Goal: Information Seeking & Learning: Check status

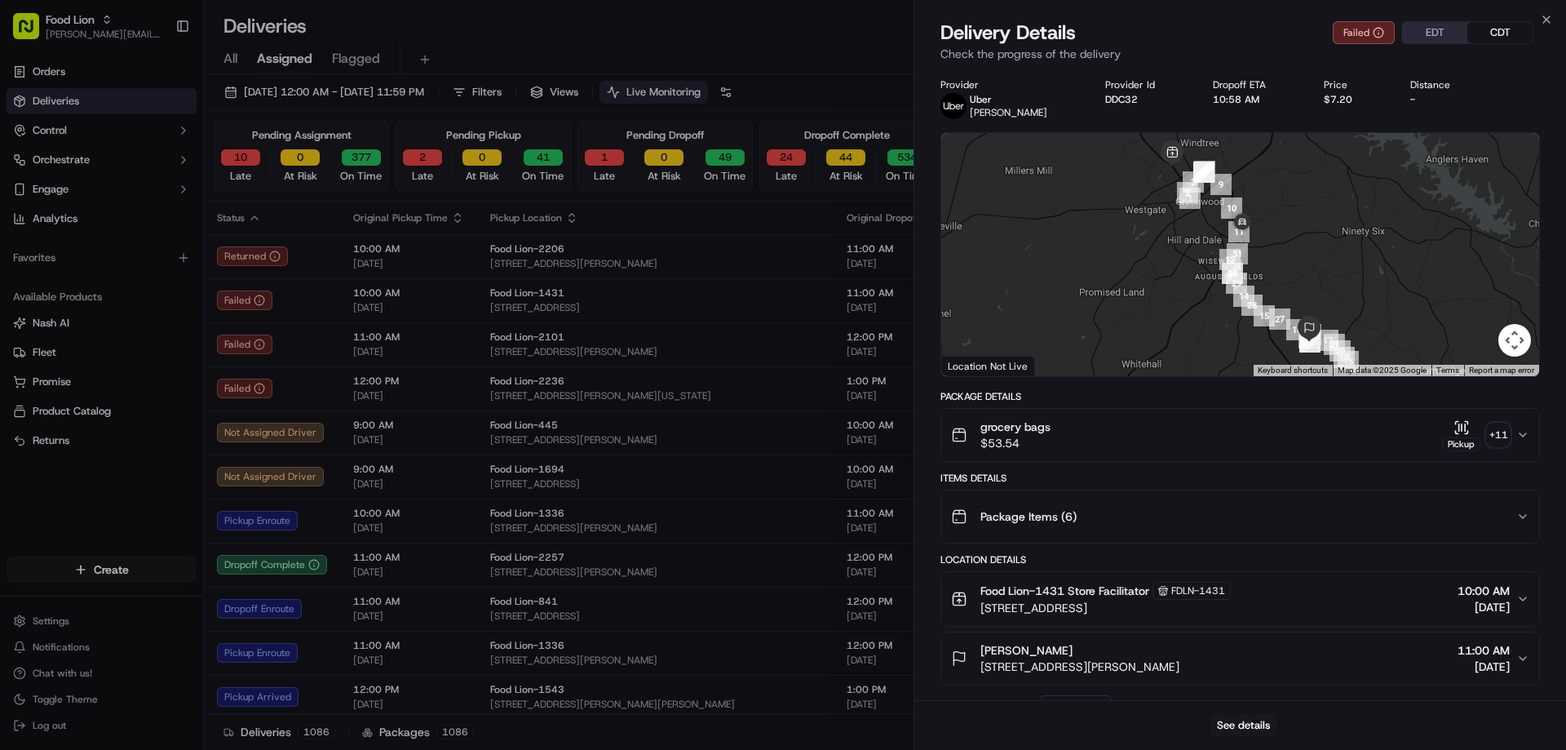
scroll to position [547, 0]
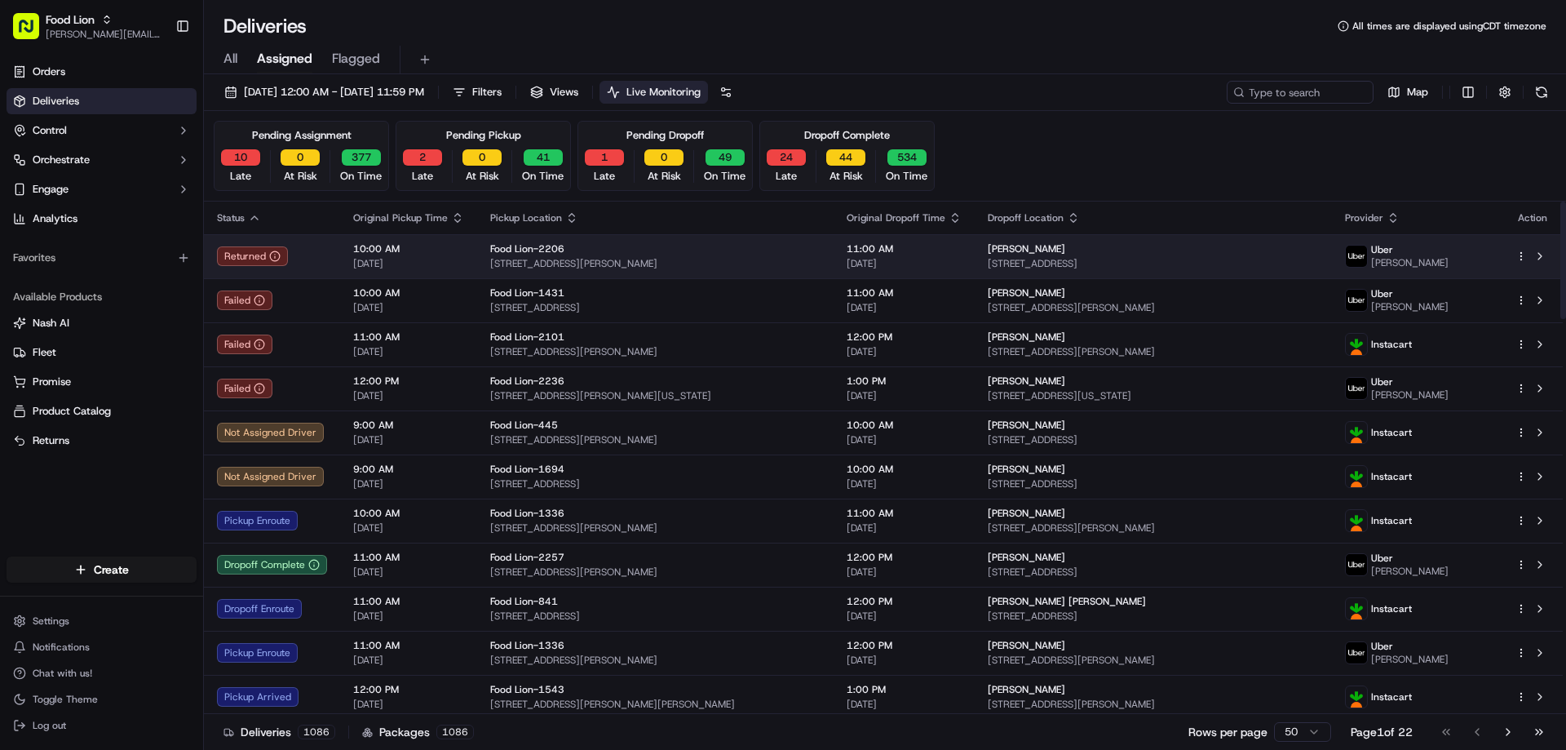
click at [1524, 252] on html "Food Lion [EMAIL_ADDRESS][PERSON_NAME][DOMAIN_NAME] Toggle Sidebar Orders Deliv…" at bounding box center [783, 375] width 1566 height 750
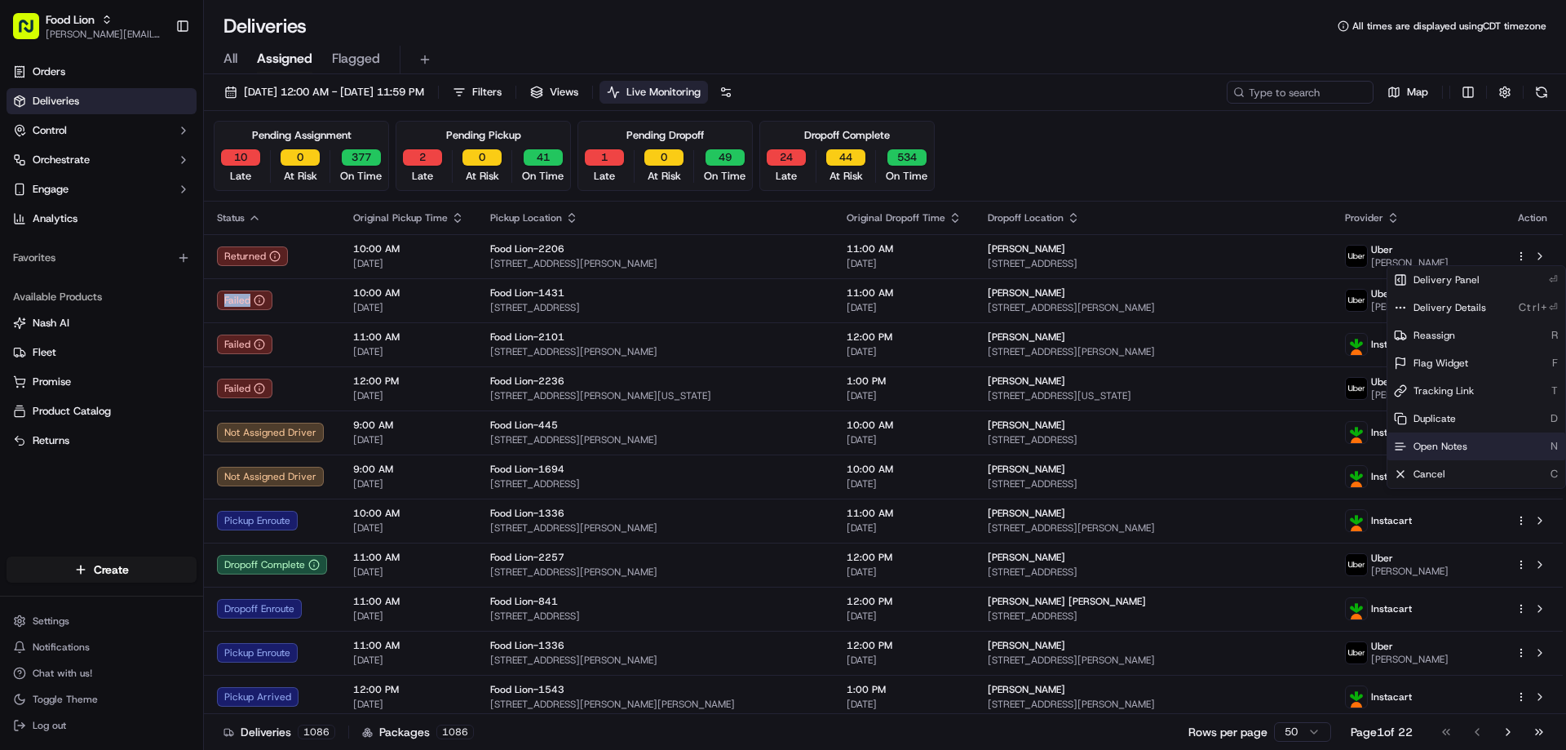
click at [1450, 443] on span "Open Notes" at bounding box center [1441, 446] width 54 height 13
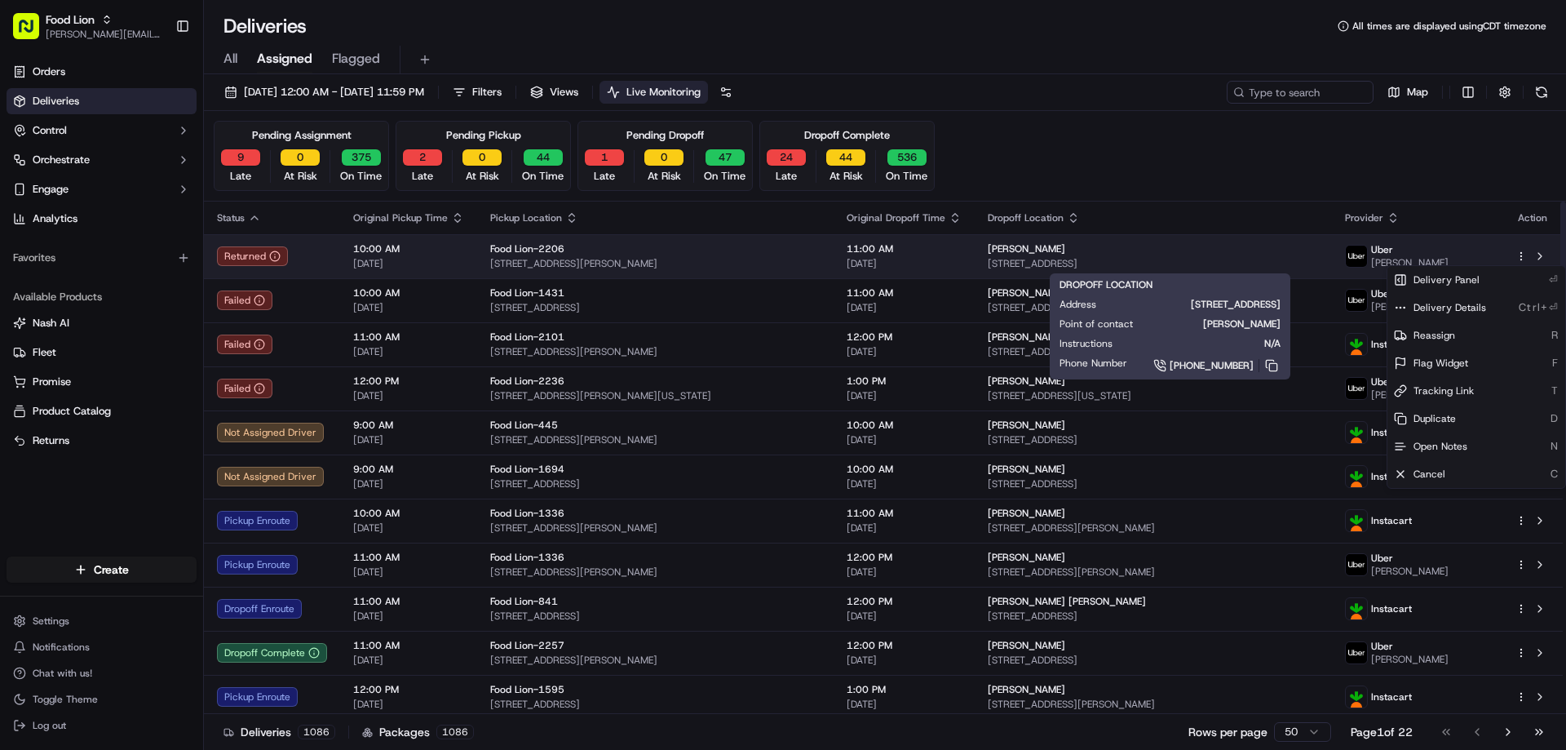
click at [1052, 253] on span "[PERSON_NAME]" at bounding box center [1027, 248] width 78 height 13
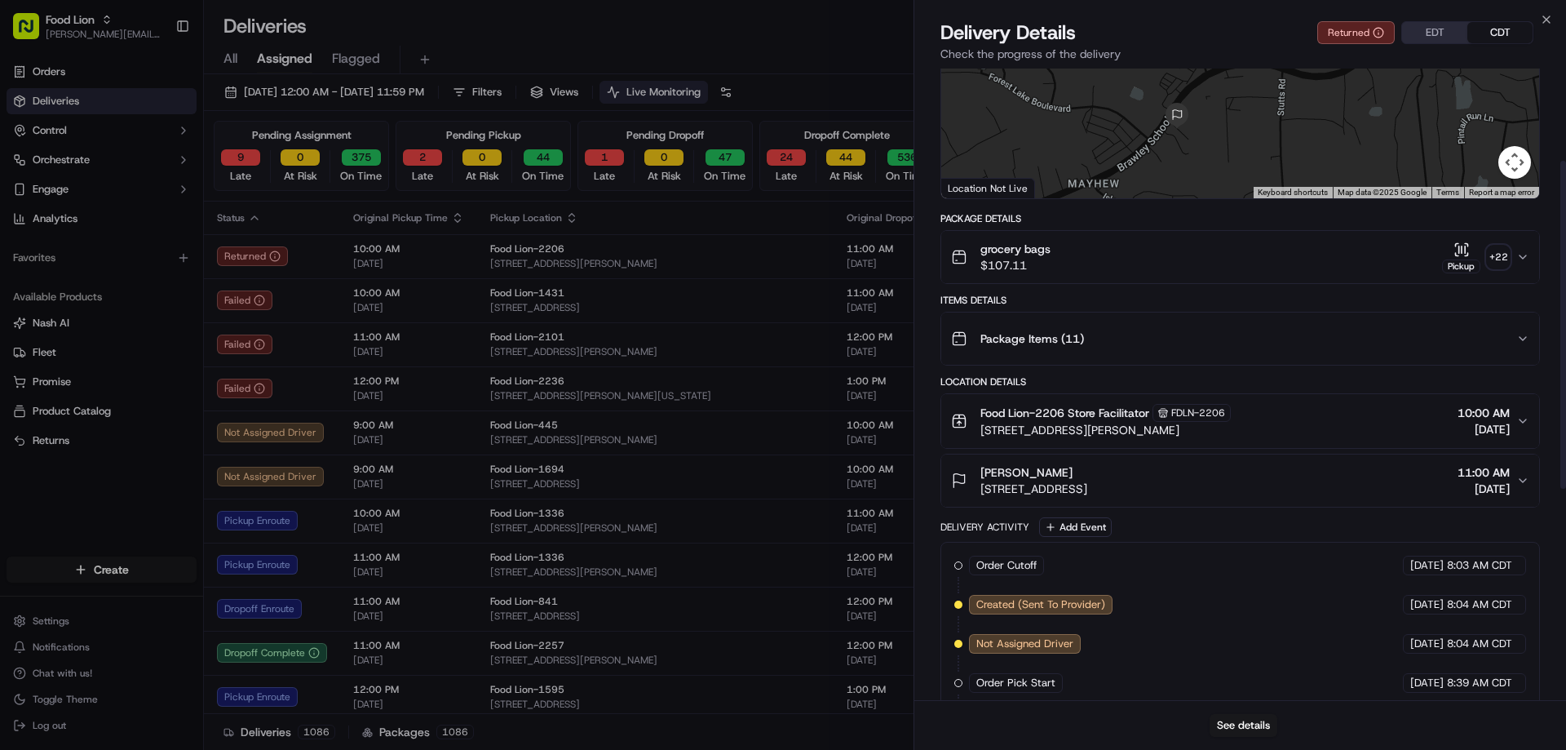
scroll to position [0, 0]
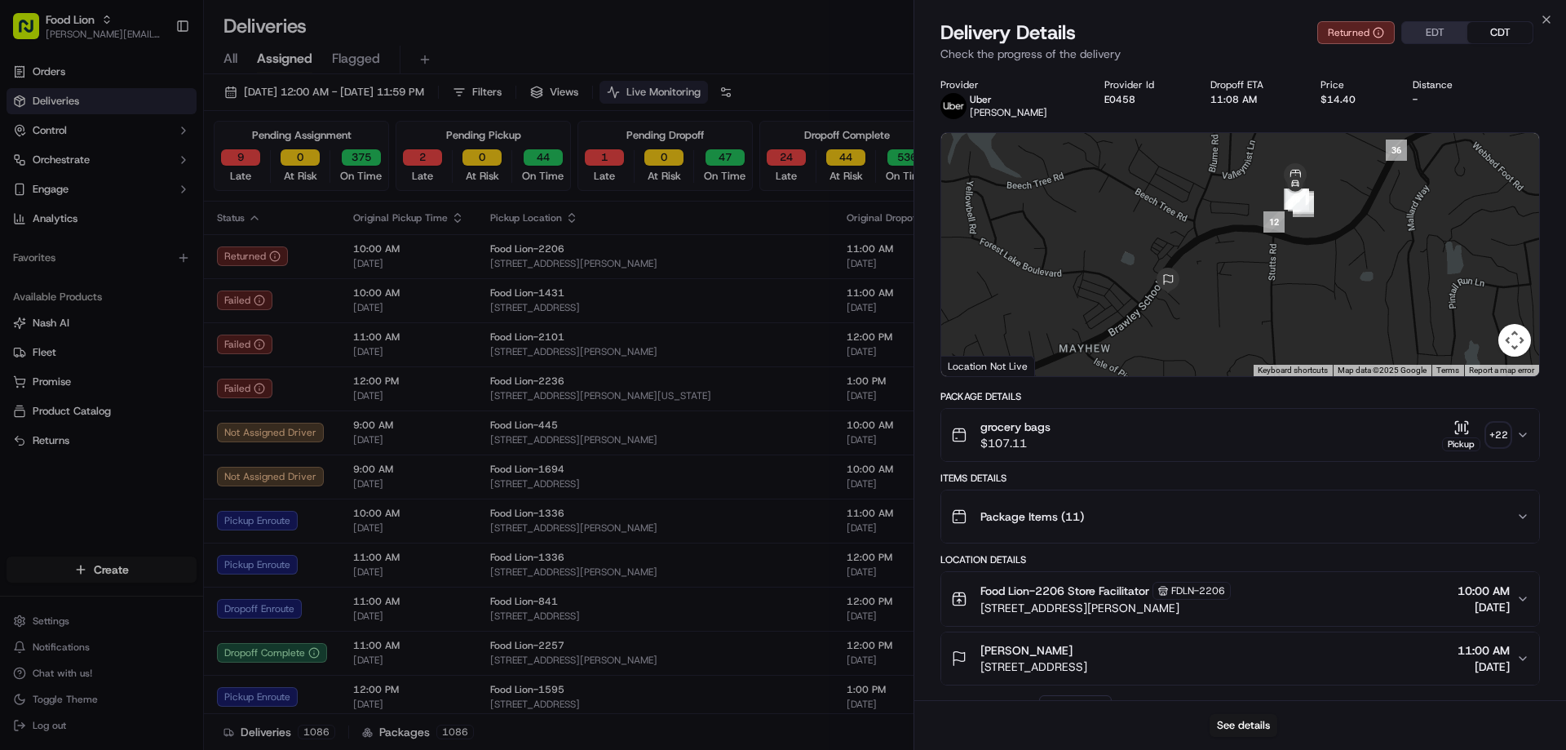
click at [693, 228] on th "Pickup Location" at bounding box center [655, 218] width 357 height 33
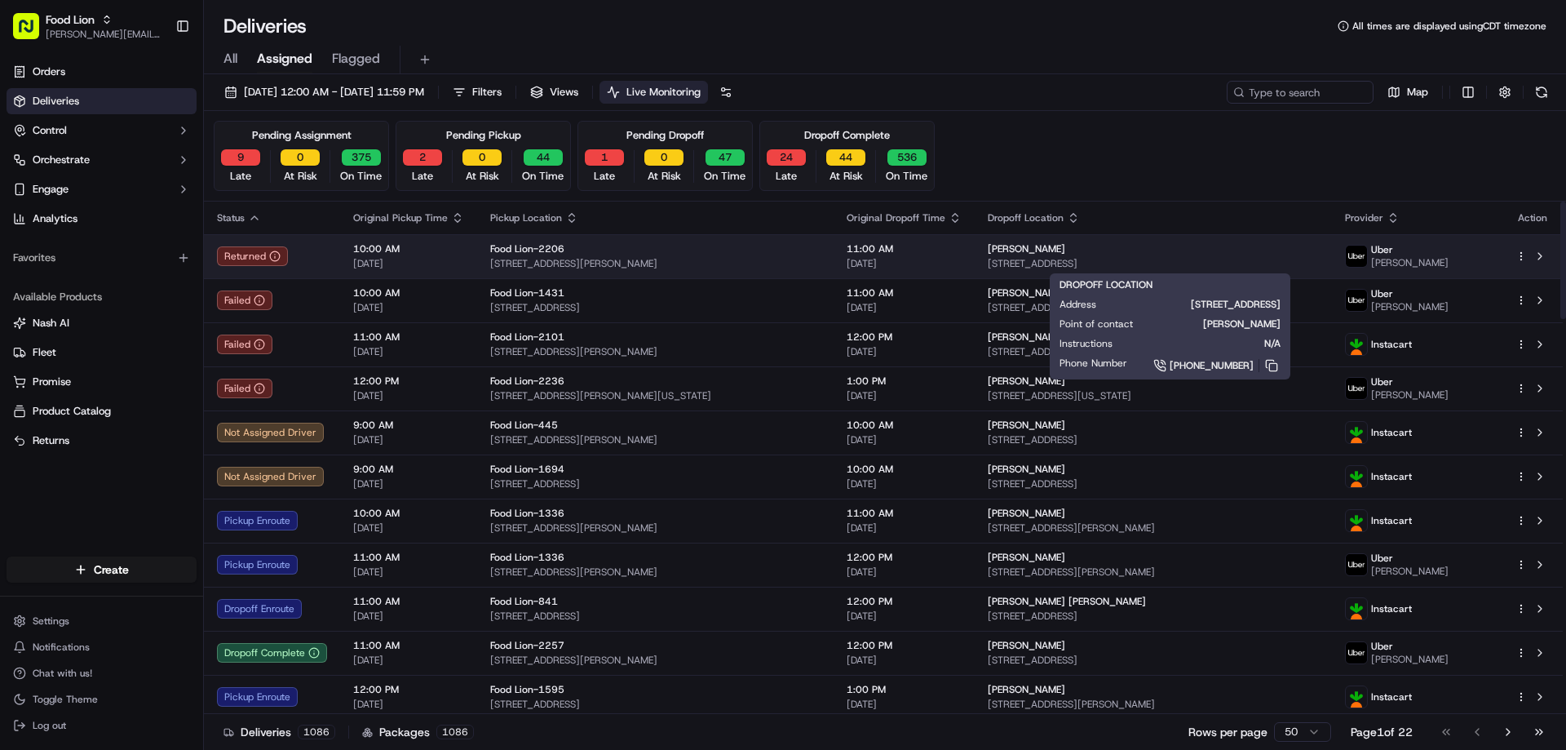
click at [1049, 251] on span "[PERSON_NAME]" at bounding box center [1027, 248] width 78 height 13
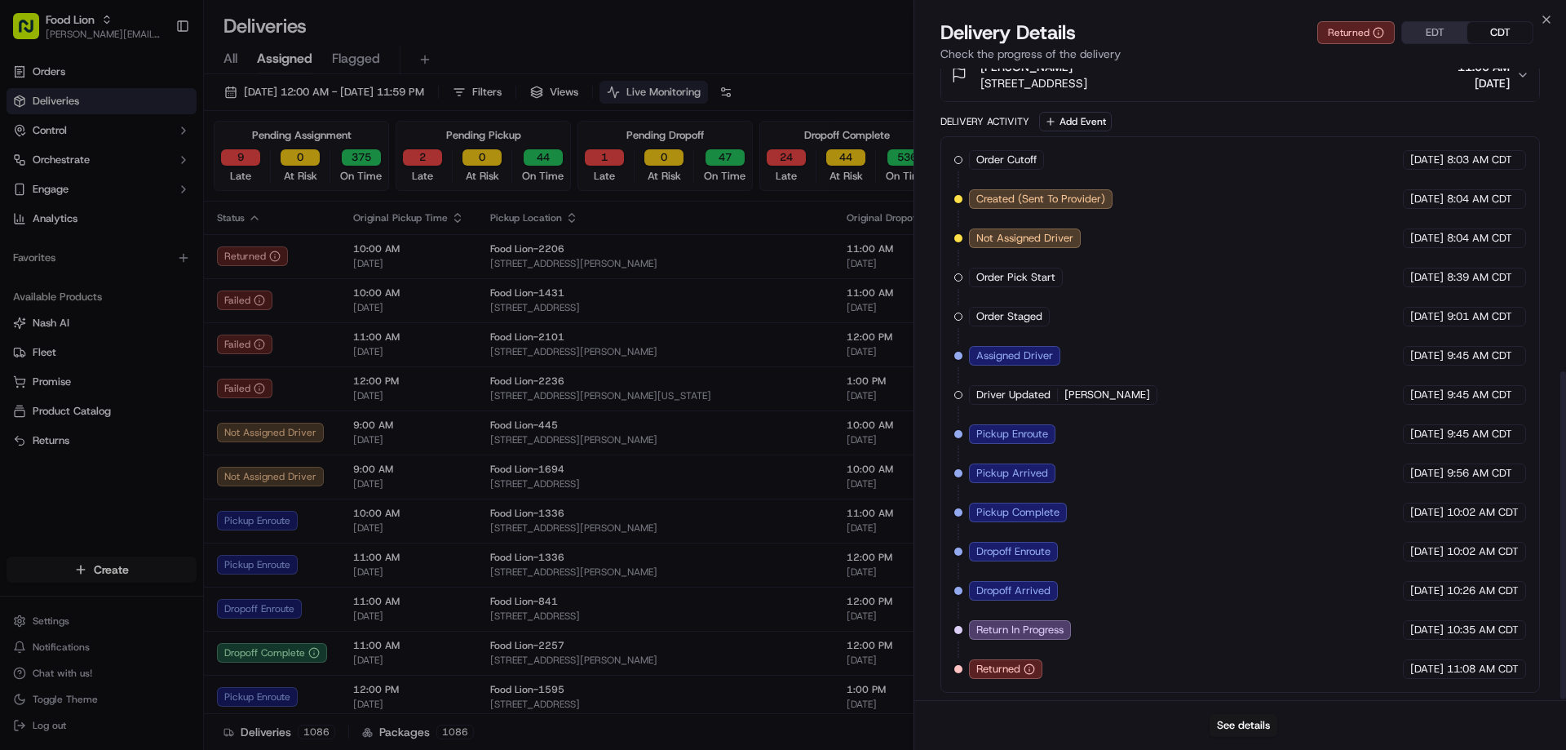
scroll to position [586, 0]
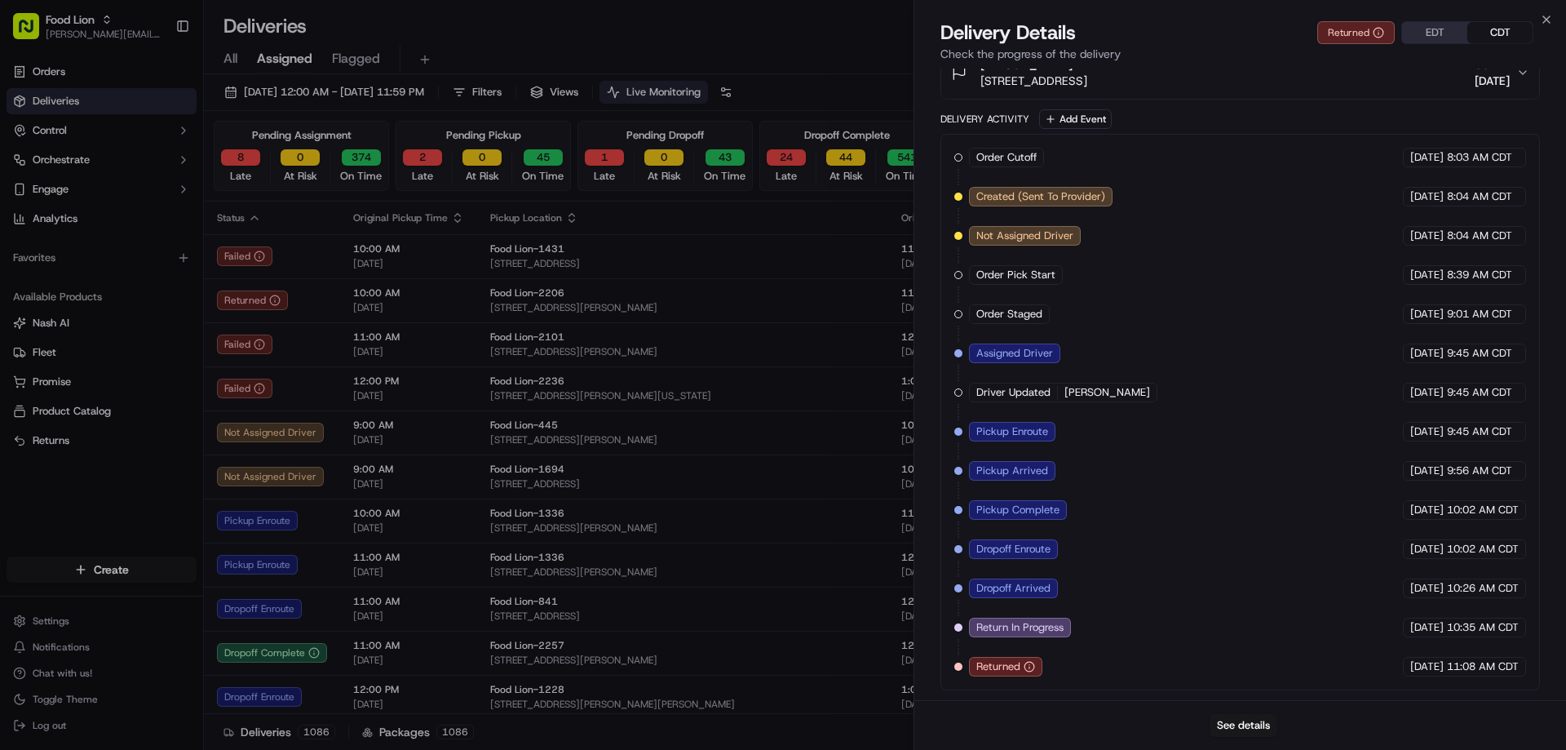
click at [263, 428] on div "Not Assigned Driver" at bounding box center [272, 433] width 110 height 20
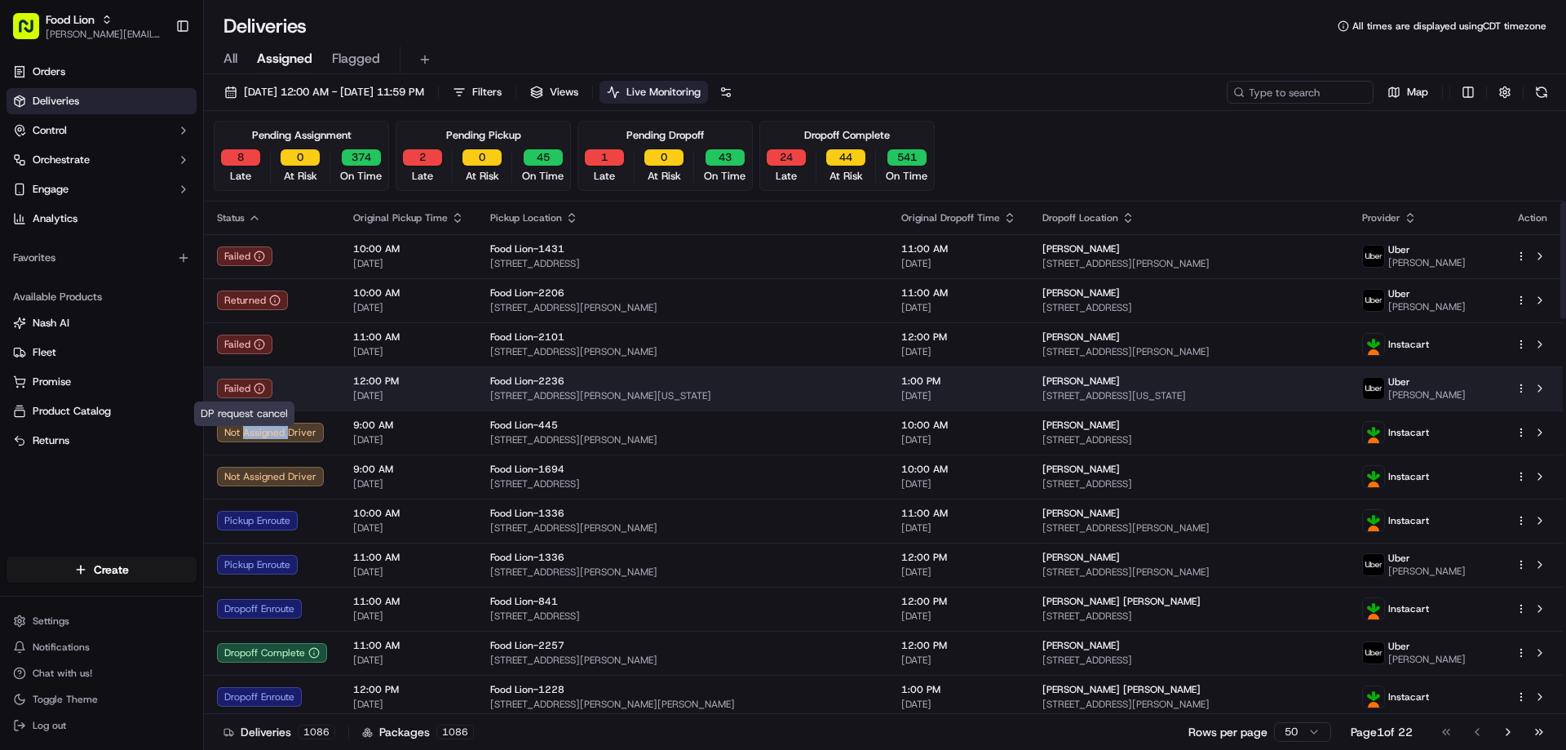
click at [257, 387] on icon at bounding box center [259, 388] width 11 height 11
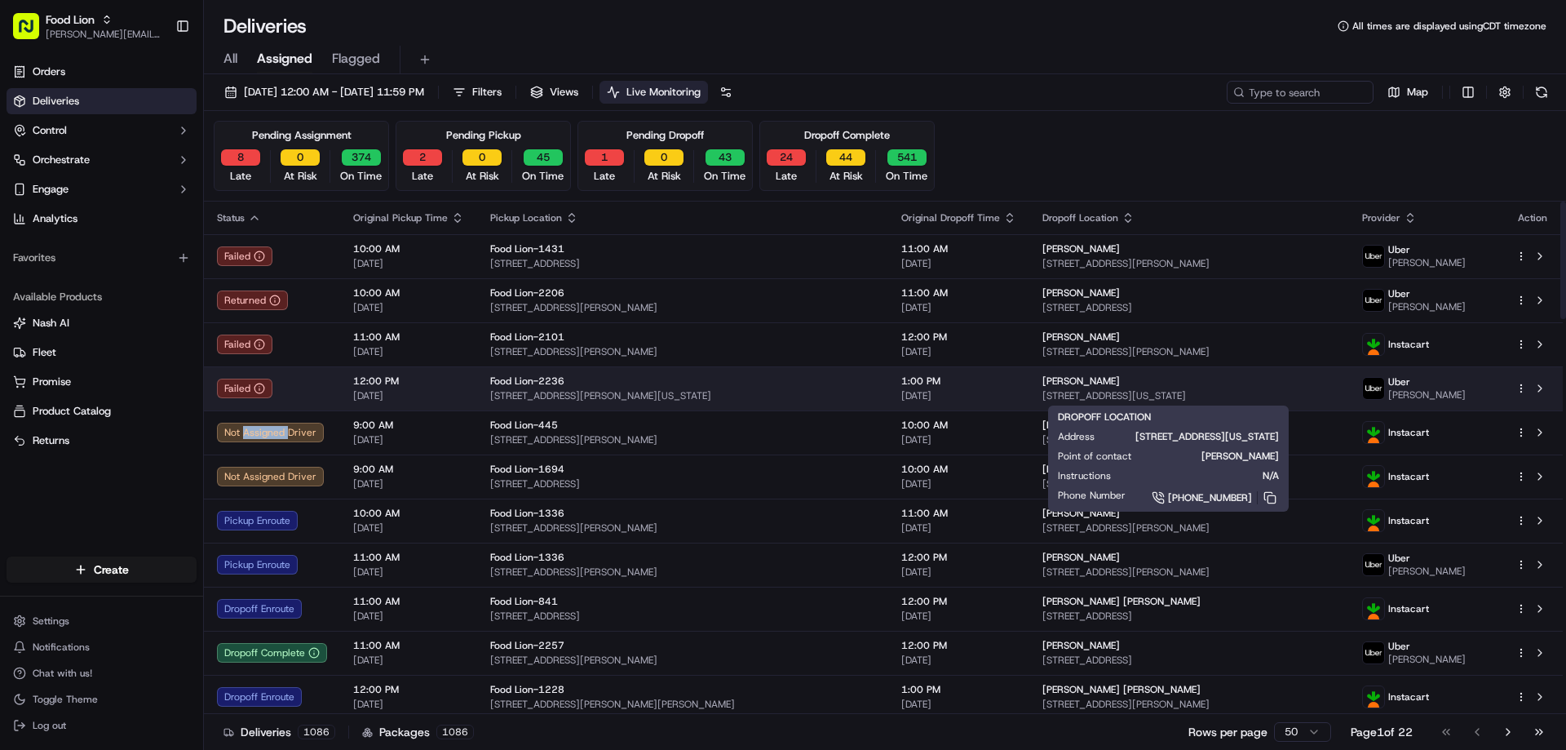
click at [1079, 390] on span "[STREET_ADDRESS][US_STATE]" at bounding box center [1190, 395] width 294 height 13
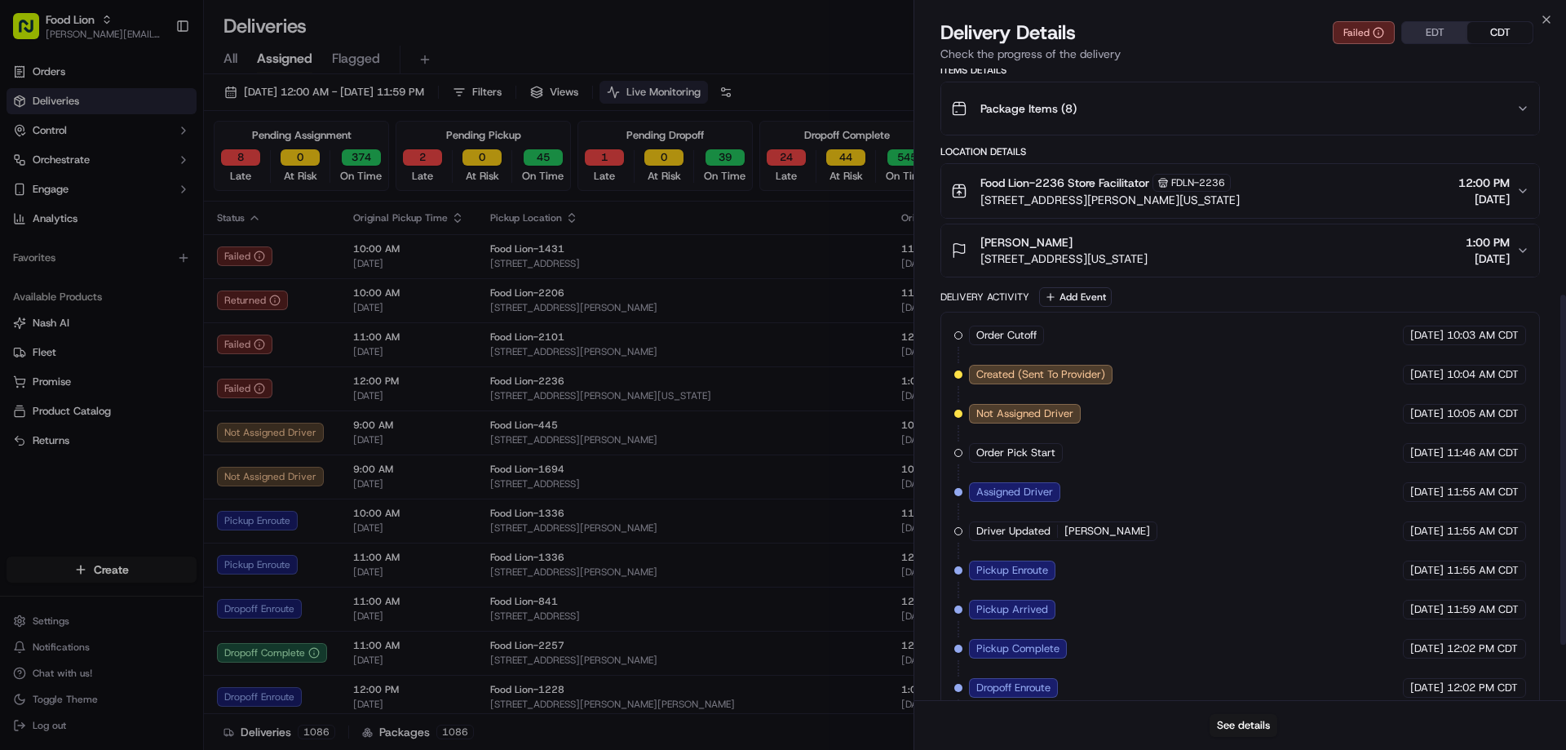
scroll to position [507, 0]
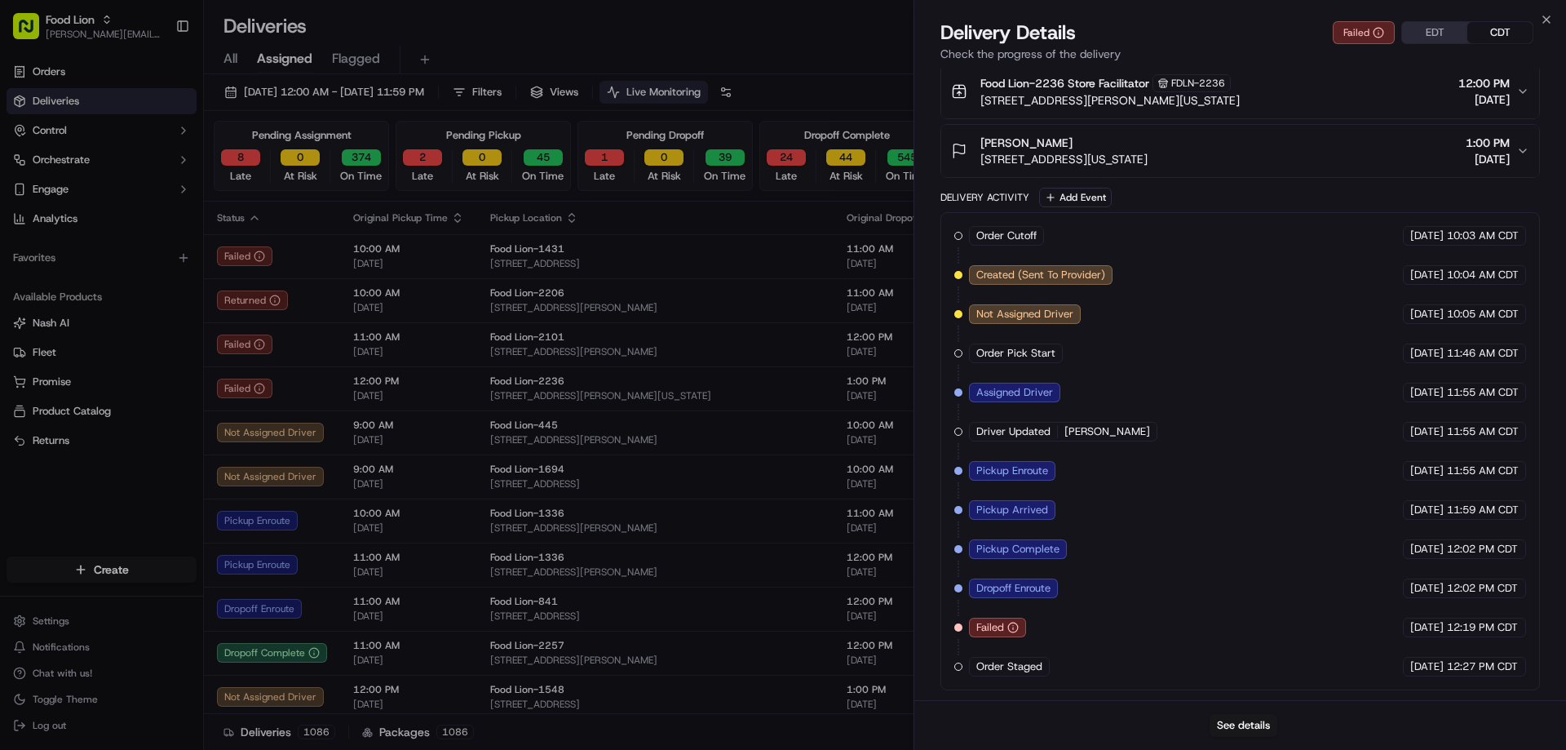
click at [598, 257] on span "[STREET_ADDRESS]" at bounding box center [655, 263] width 330 height 13
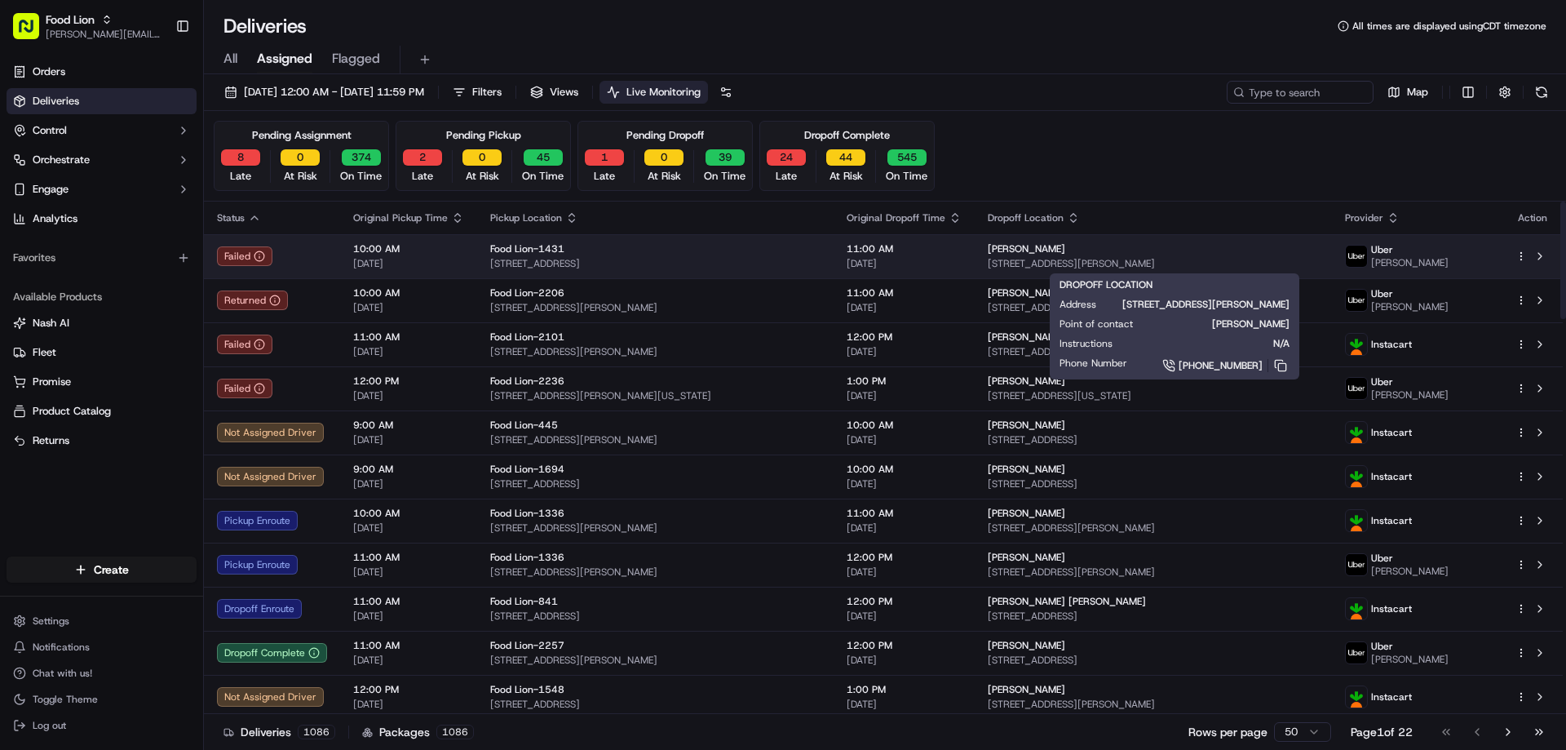
click at [1087, 255] on div "[PERSON_NAME] [STREET_ADDRESS][PERSON_NAME]" at bounding box center [1153, 256] width 330 height 28
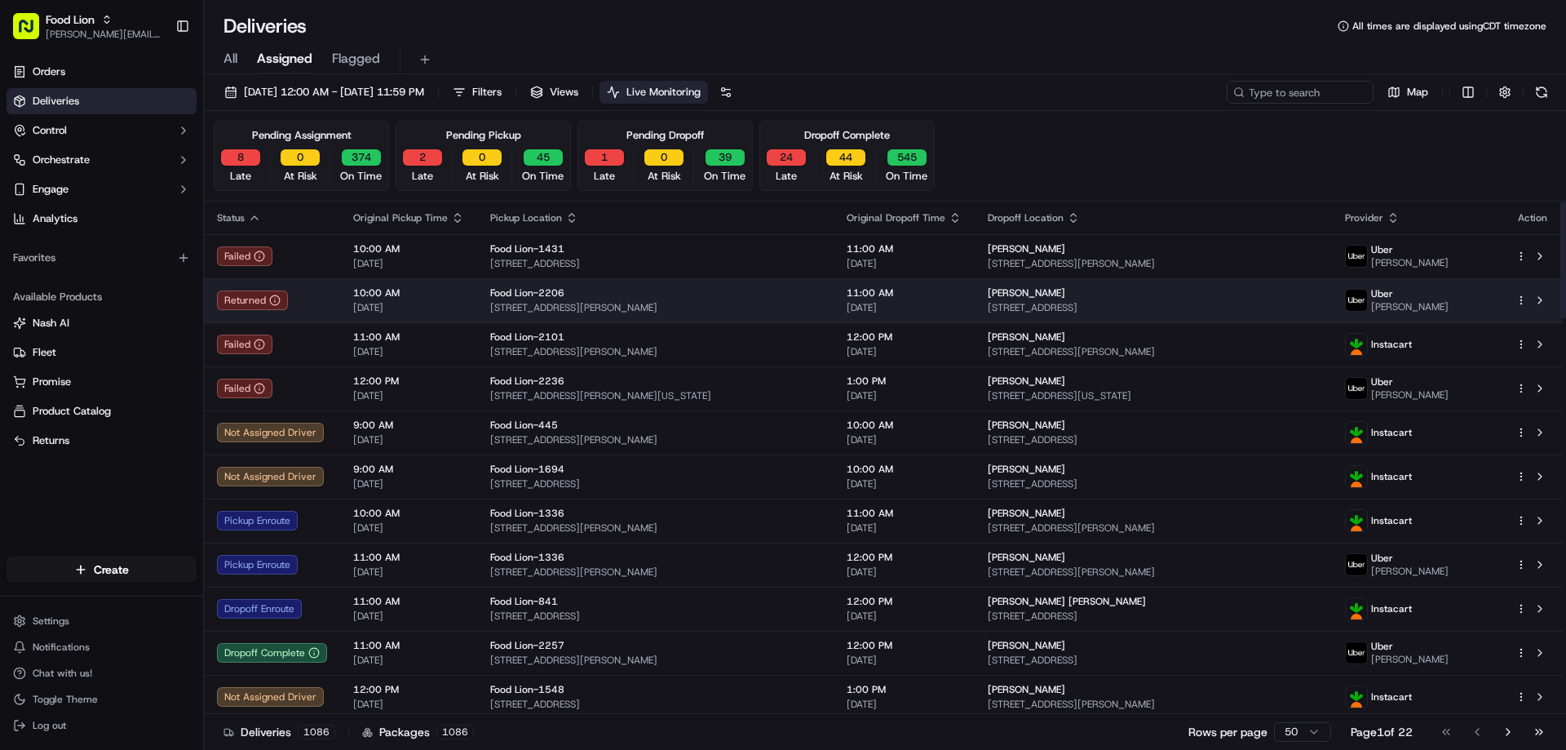
click at [1042, 295] on span "[PERSON_NAME]" at bounding box center [1027, 292] width 78 height 13
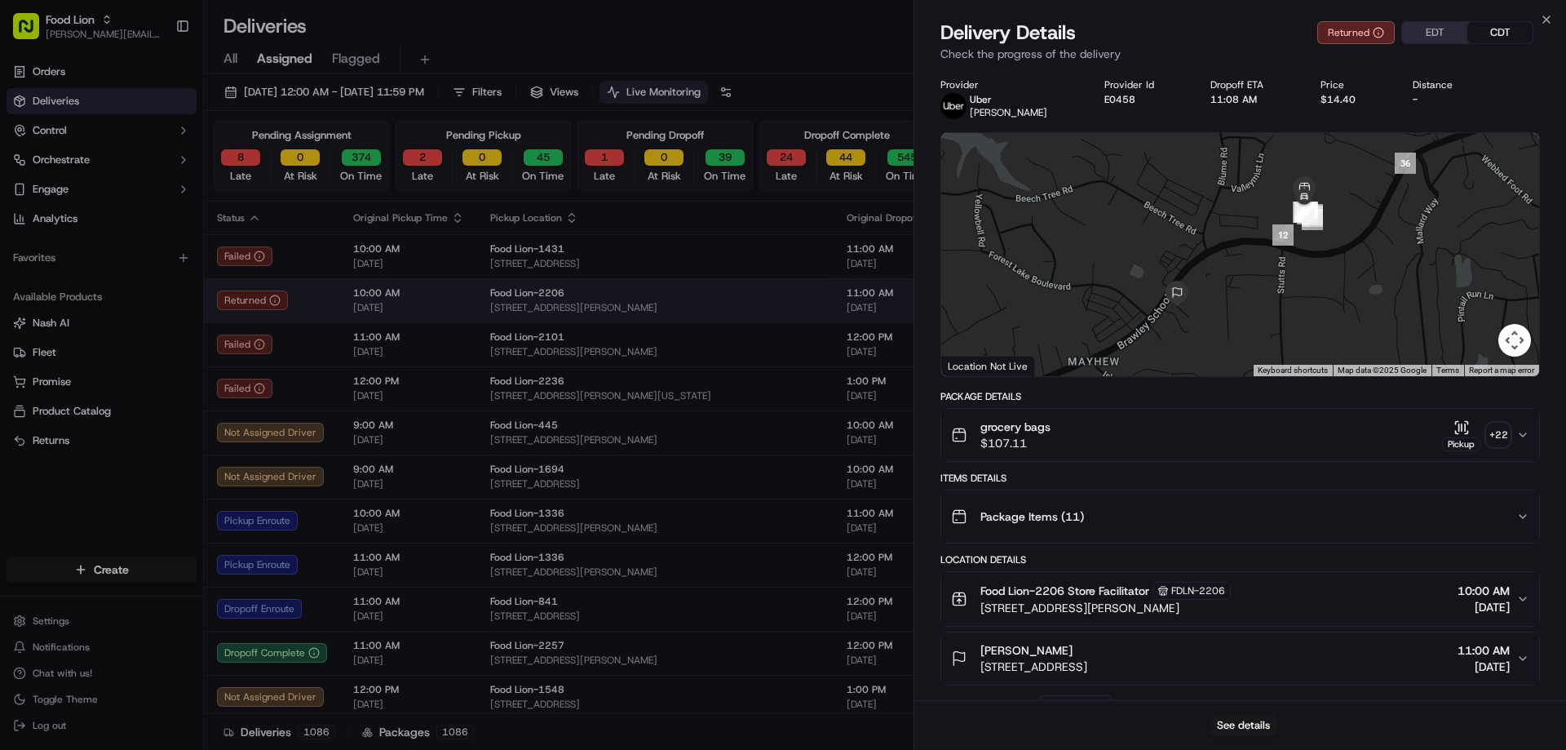
click at [805, 297] on div "Food Lion-2206" at bounding box center [655, 292] width 330 height 13
click at [642, 345] on span "[STREET_ADDRESS][PERSON_NAME]" at bounding box center [655, 351] width 330 height 13
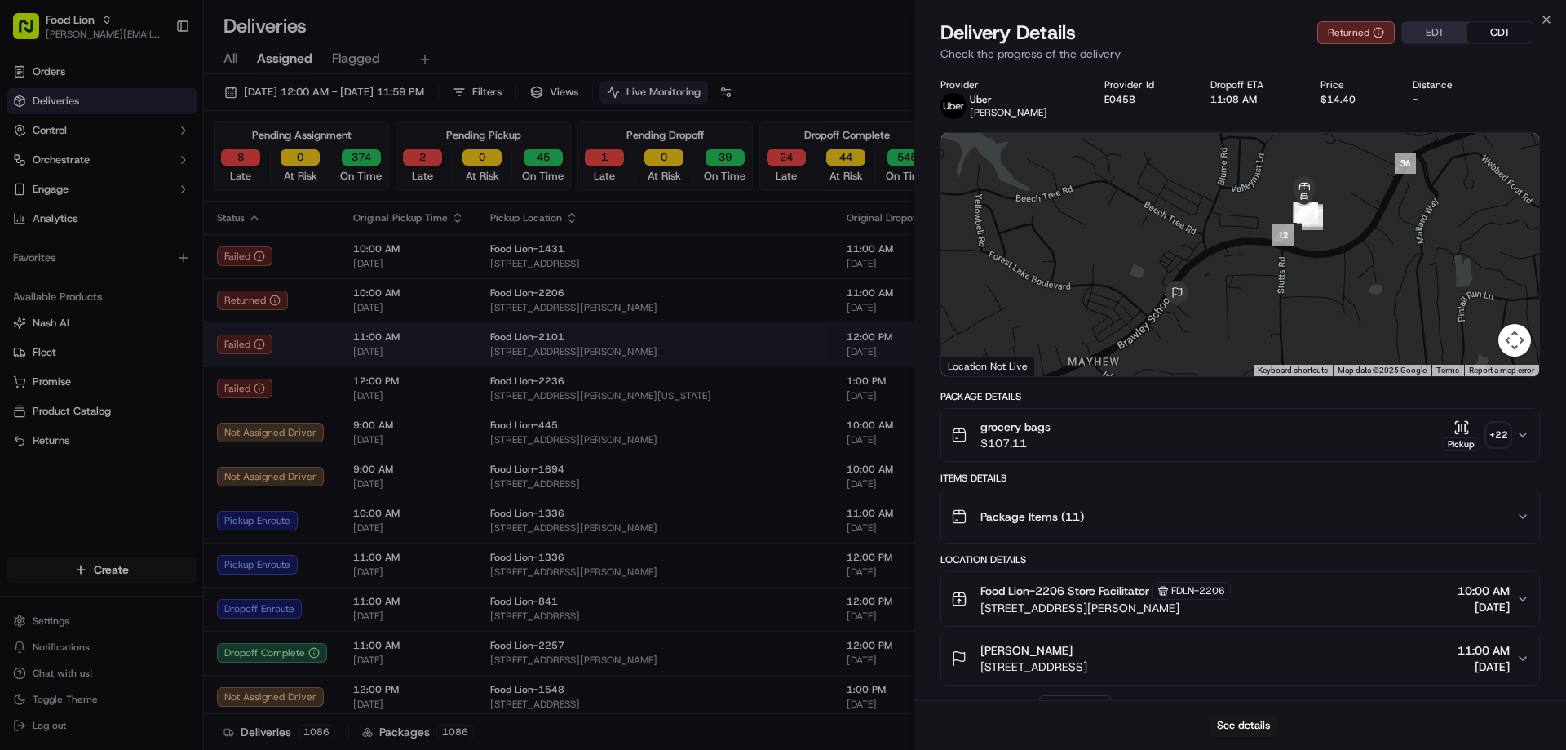
click at [642, 345] on span "[STREET_ADDRESS][PERSON_NAME]" at bounding box center [655, 351] width 330 height 13
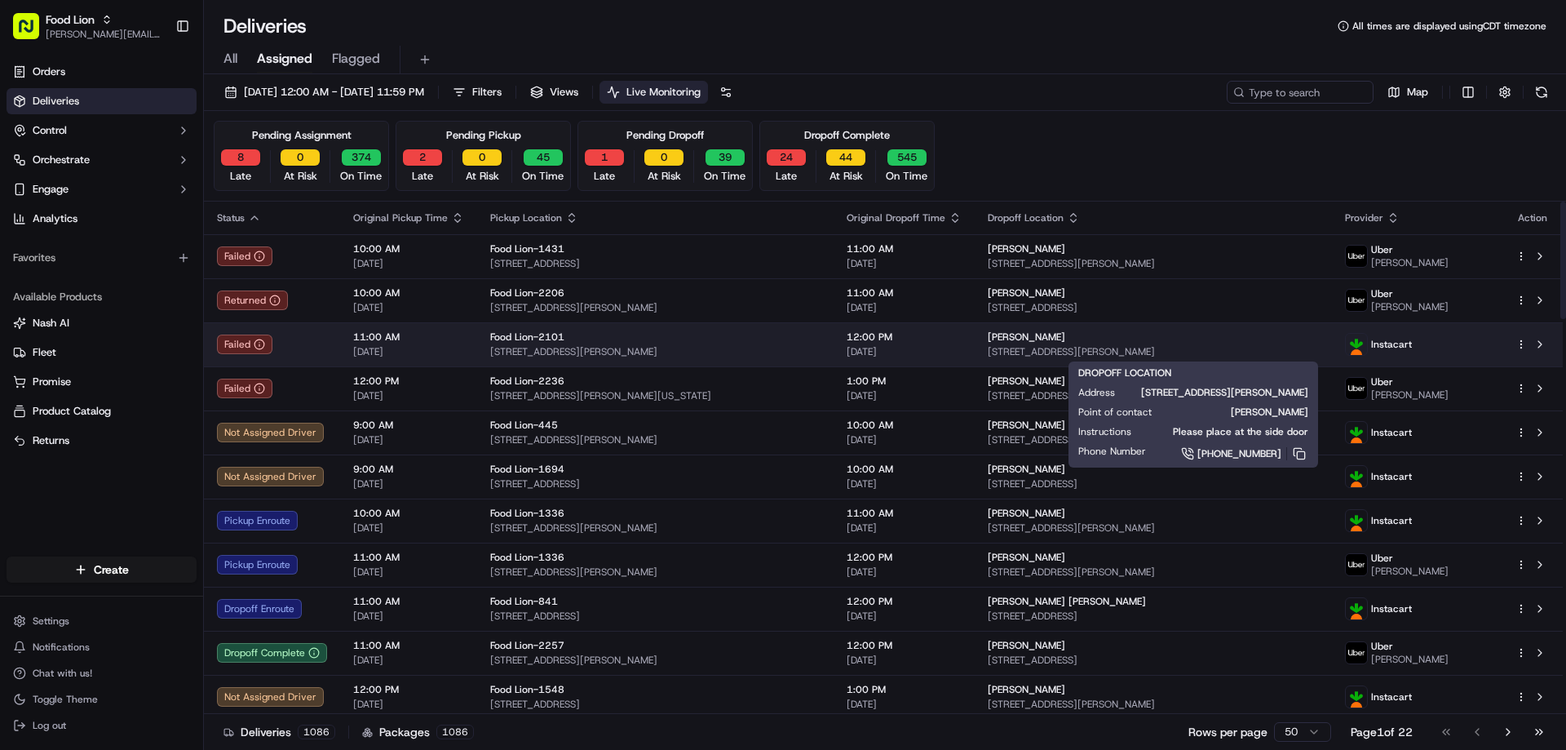
click at [1083, 348] on span "[STREET_ADDRESS][PERSON_NAME]" at bounding box center [1153, 351] width 330 height 13
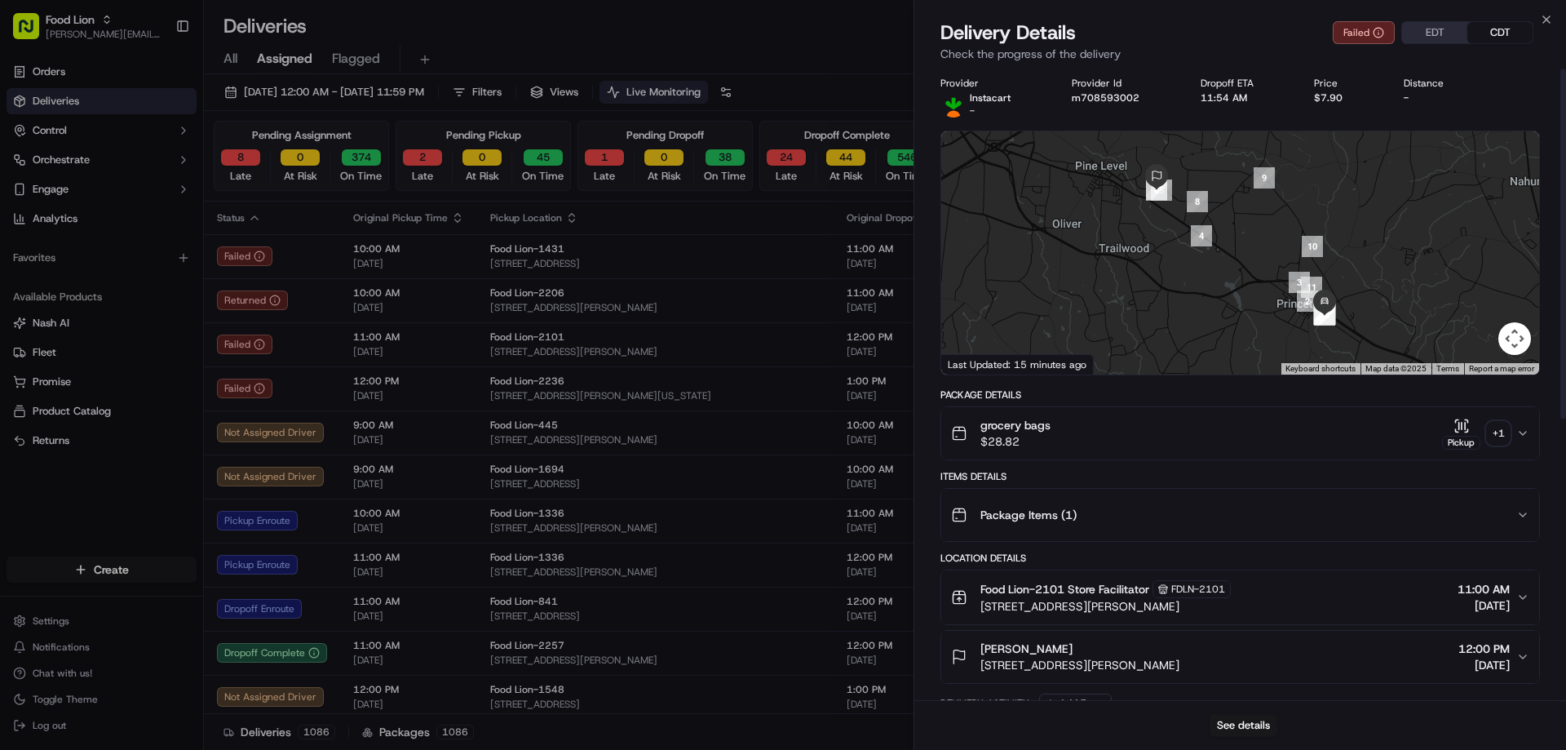
scroll to position [0, 0]
click at [1085, 100] on button "m708593002" at bounding box center [1106, 99] width 68 height 13
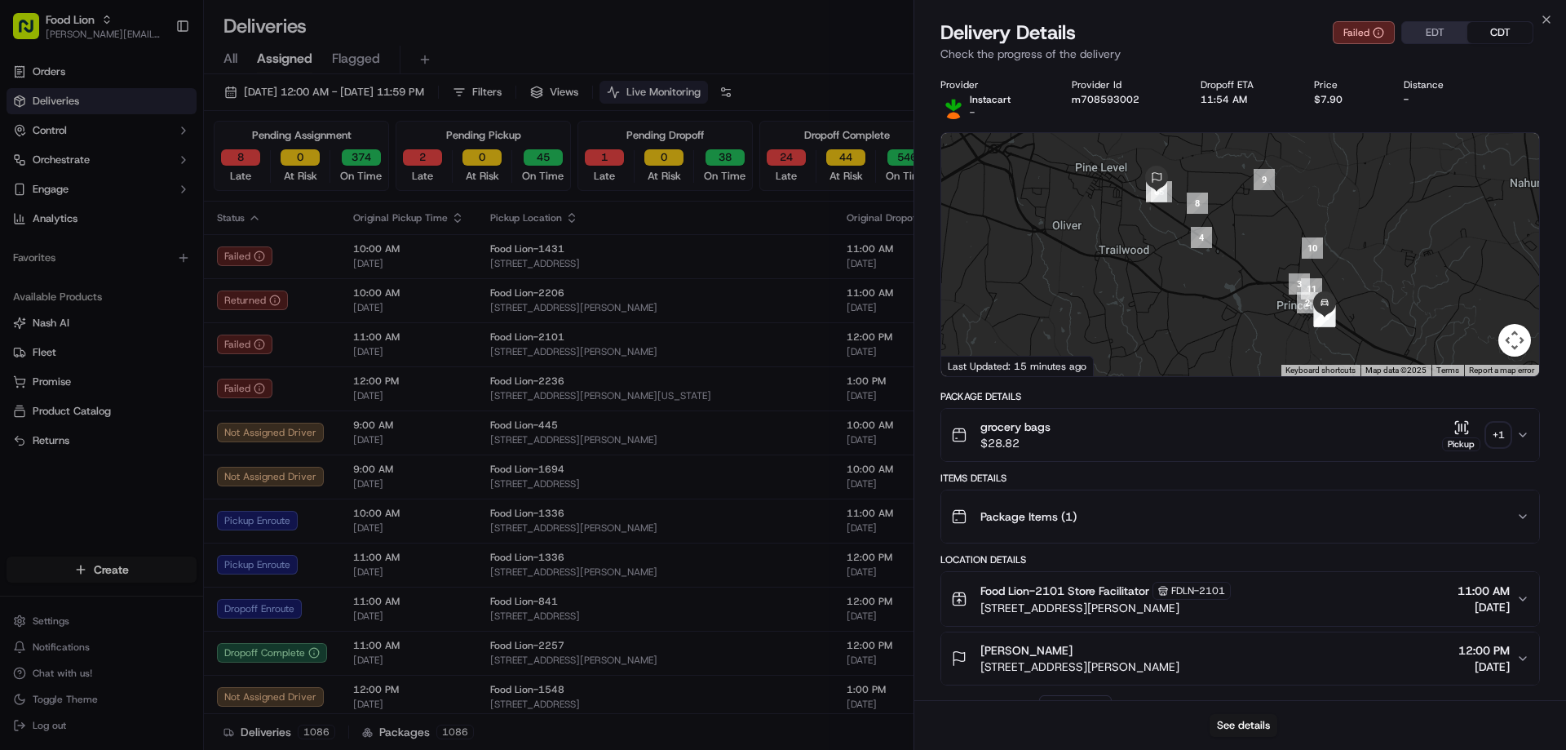
click at [1099, 96] on button "m708593002" at bounding box center [1106, 99] width 68 height 13
click at [1101, 71] on div "m708593002 m708593002" at bounding box center [1103, 77] width 88 height 24
click at [1101, 71] on div "Provider Instacart - Provider Id m708593002 Dropoff ETA 11:54 AM Price $7.90 Di…" at bounding box center [1241, 638] width 652 height 1139
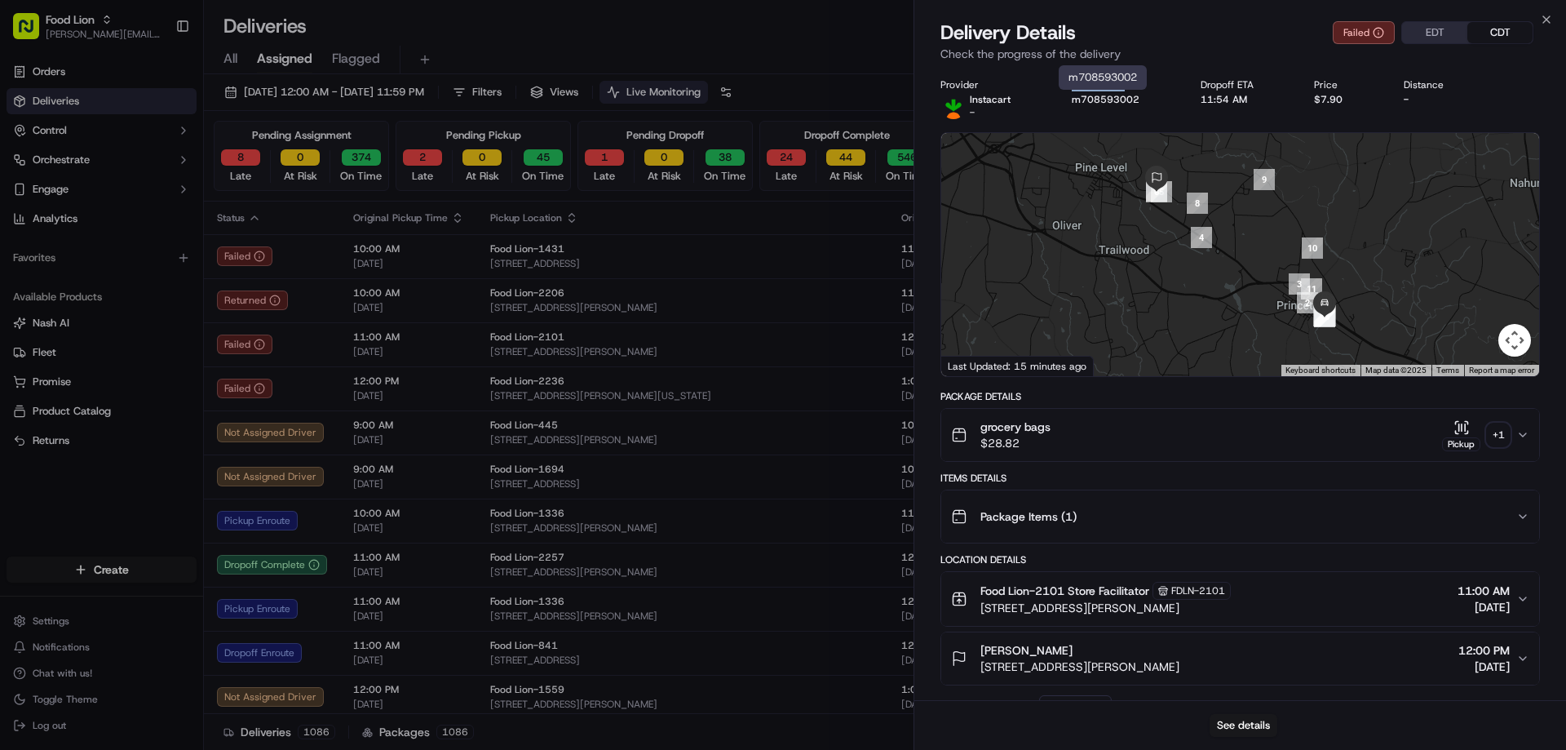
click at [1102, 82] on div "m708593002 m708593002" at bounding box center [1103, 77] width 88 height 24
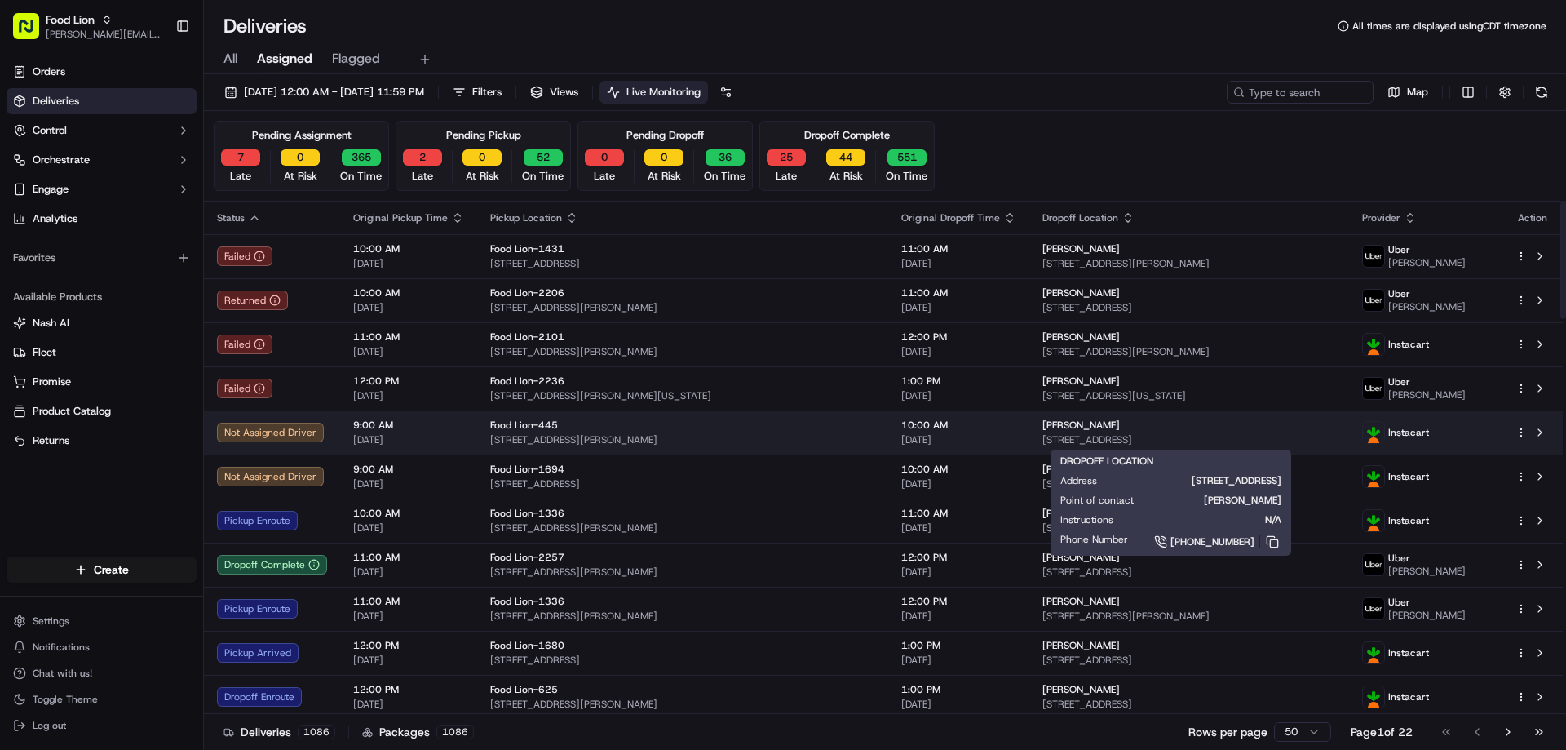
click at [1043, 437] on span "[STREET_ADDRESS]" at bounding box center [1190, 439] width 294 height 13
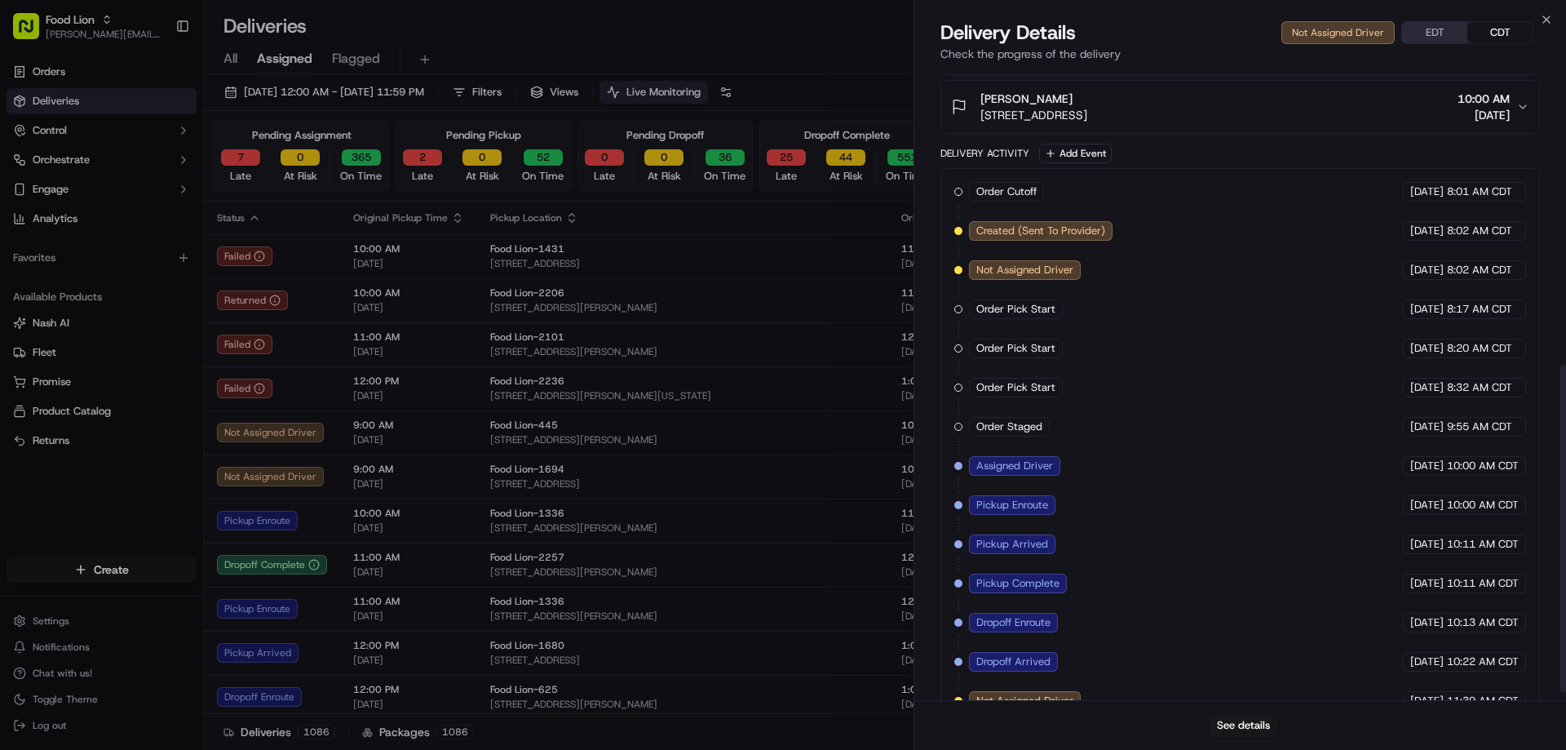
scroll to position [571, 0]
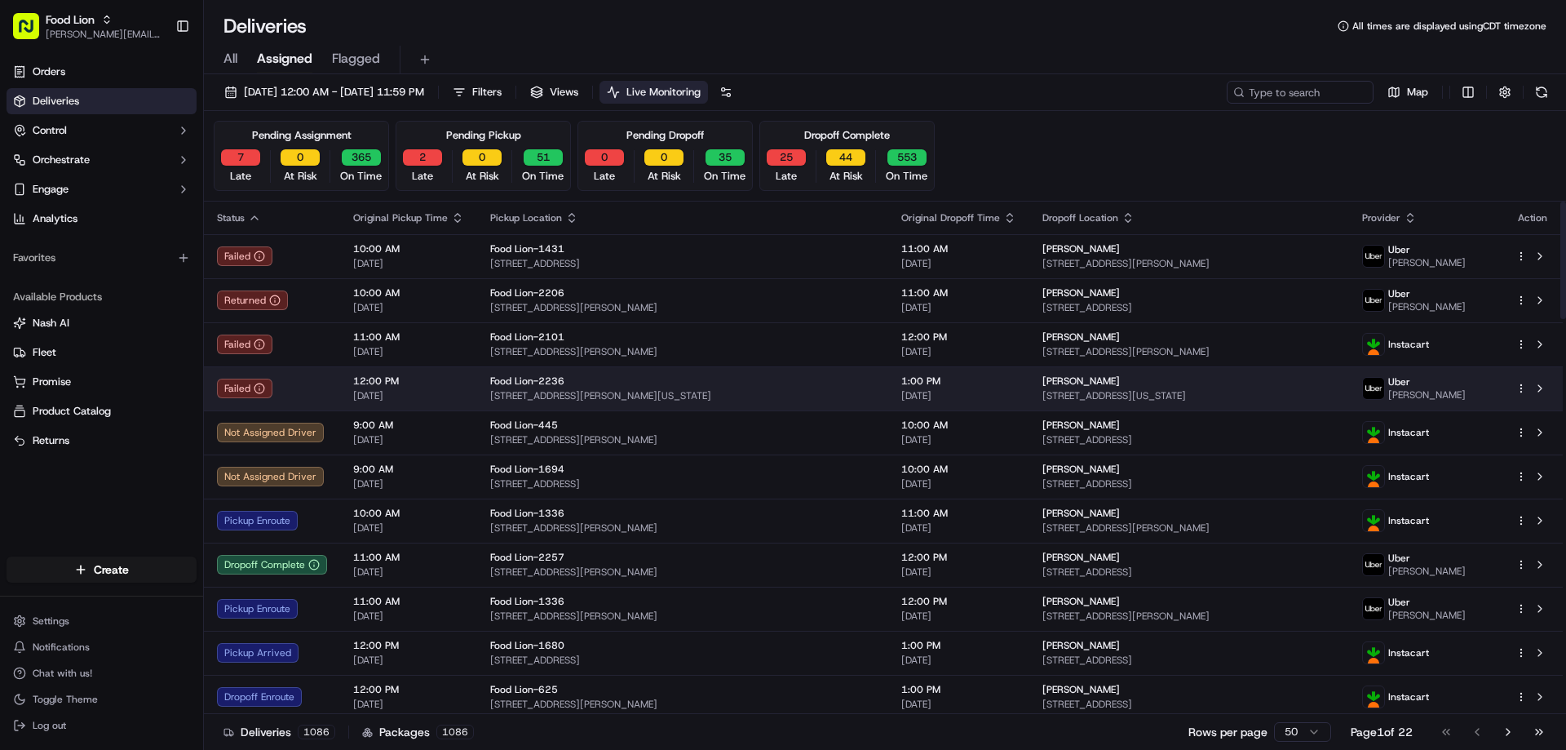
click at [1034, 374] on td "[PERSON_NAME] [STREET_ADDRESS][PERSON_NAME][US_STATE]" at bounding box center [1190, 388] width 320 height 44
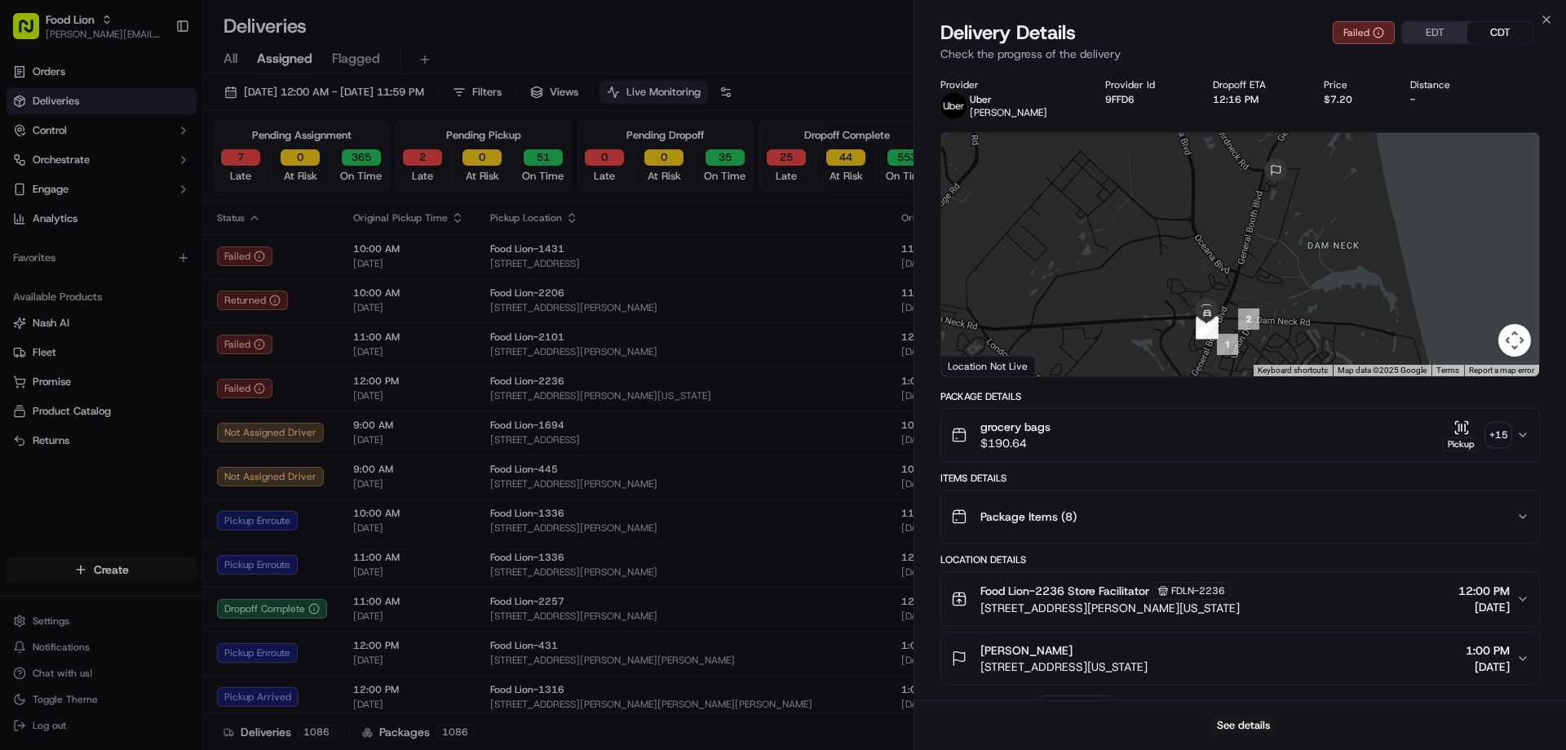
click at [791, 512] on div "Food Lion-1336" at bounding box center [682, 513] width 385 height 13
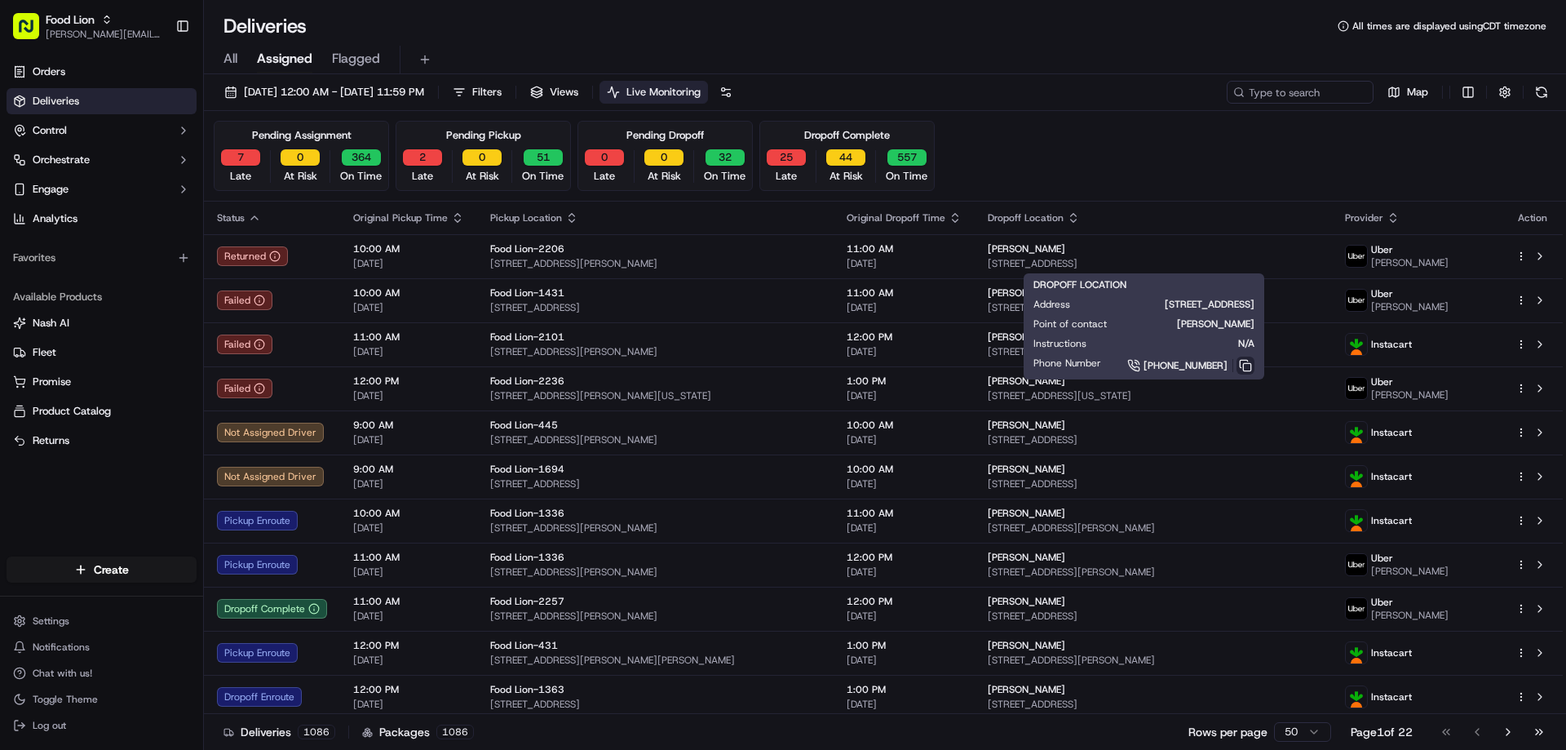
click at [1255, 363] on button at bounding box center [1246, 366] width 18 height 18
click at [1255, 362] on button at bounding box center [1246, 366] width 18 height 18
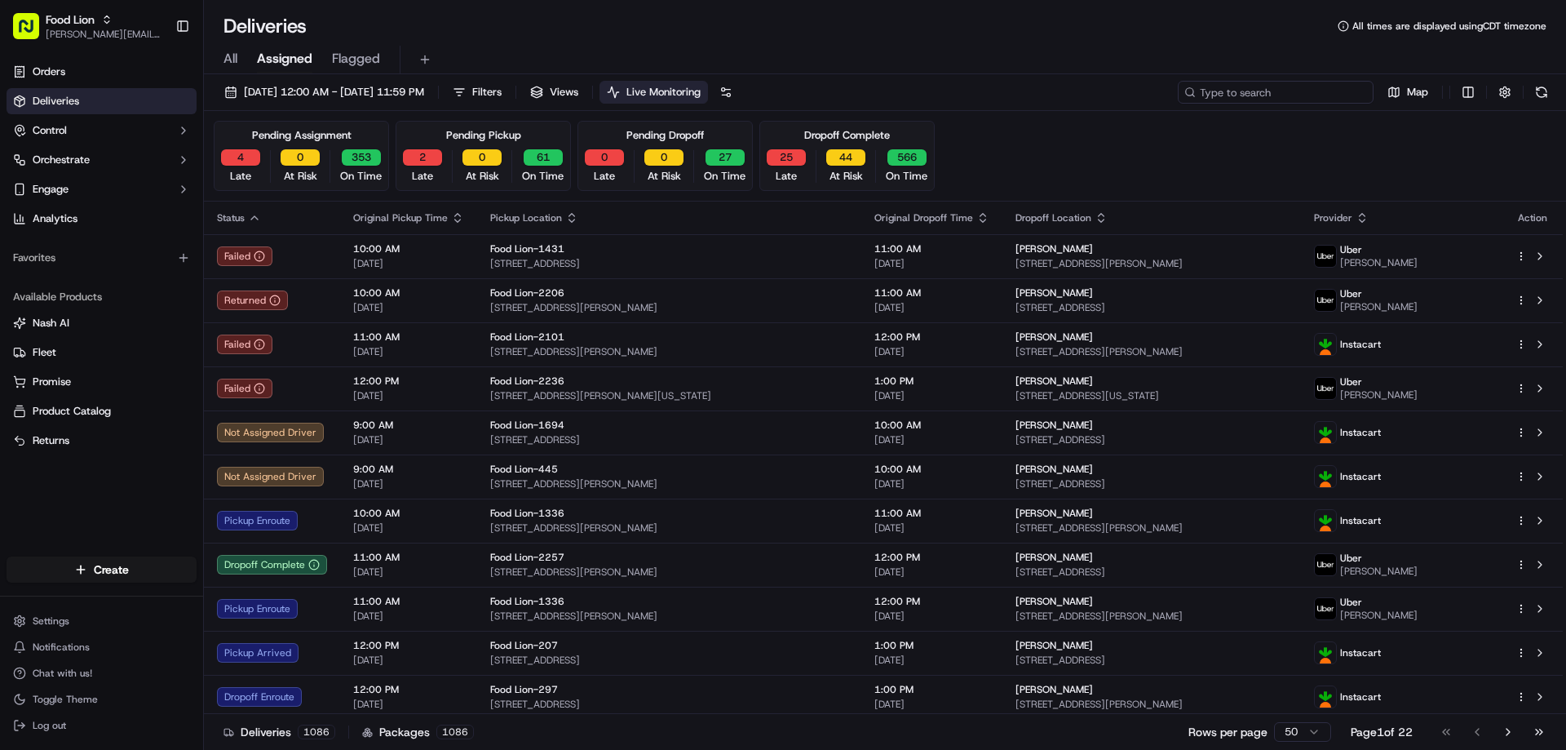
click at [1292, 98] on input at bounding box center [1276, 92] width 196 height 23
paste input "m714700962"
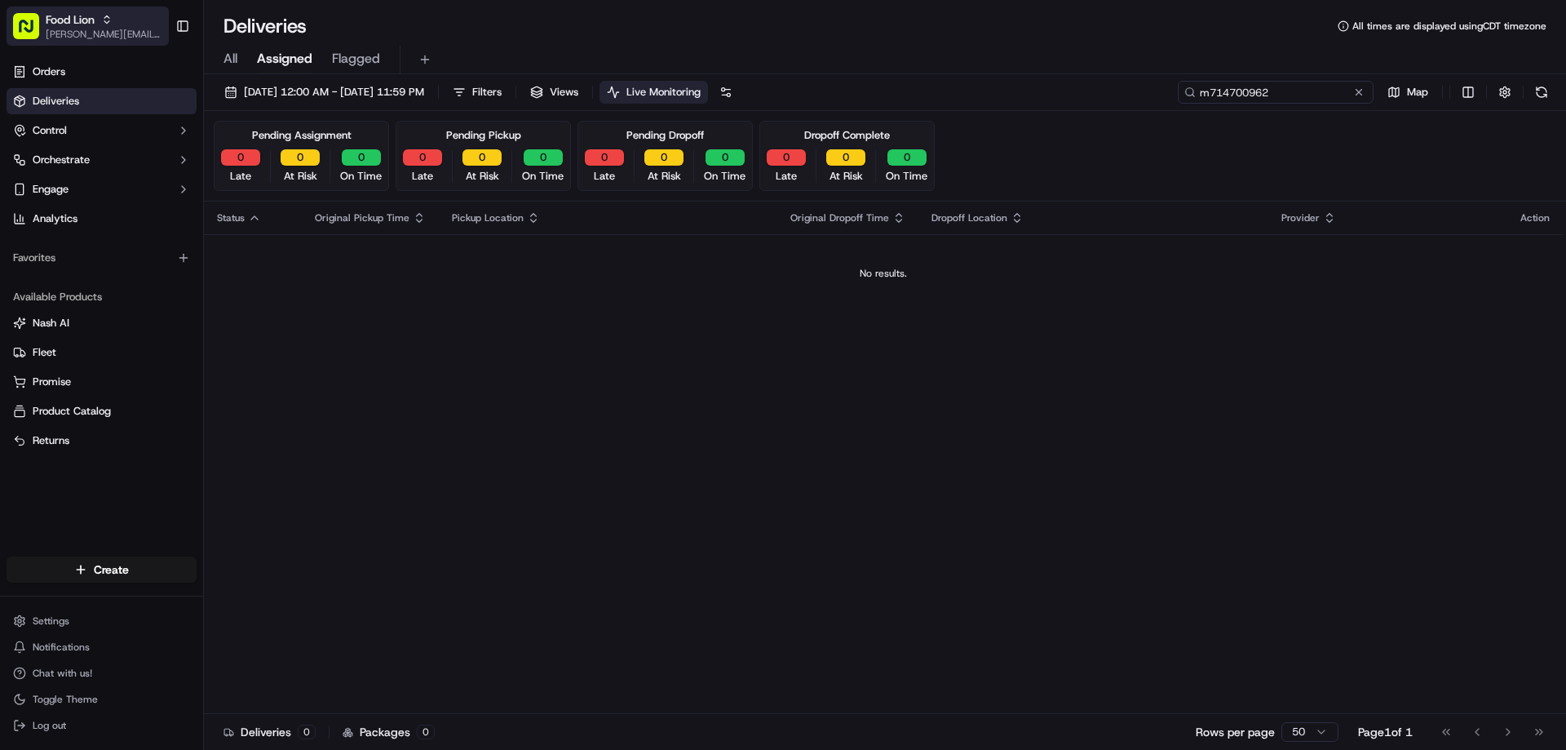
type input "m714700962"
click at [79, 20] on span "Food Lion" at bounding box center [70, 19] width 49 height 16
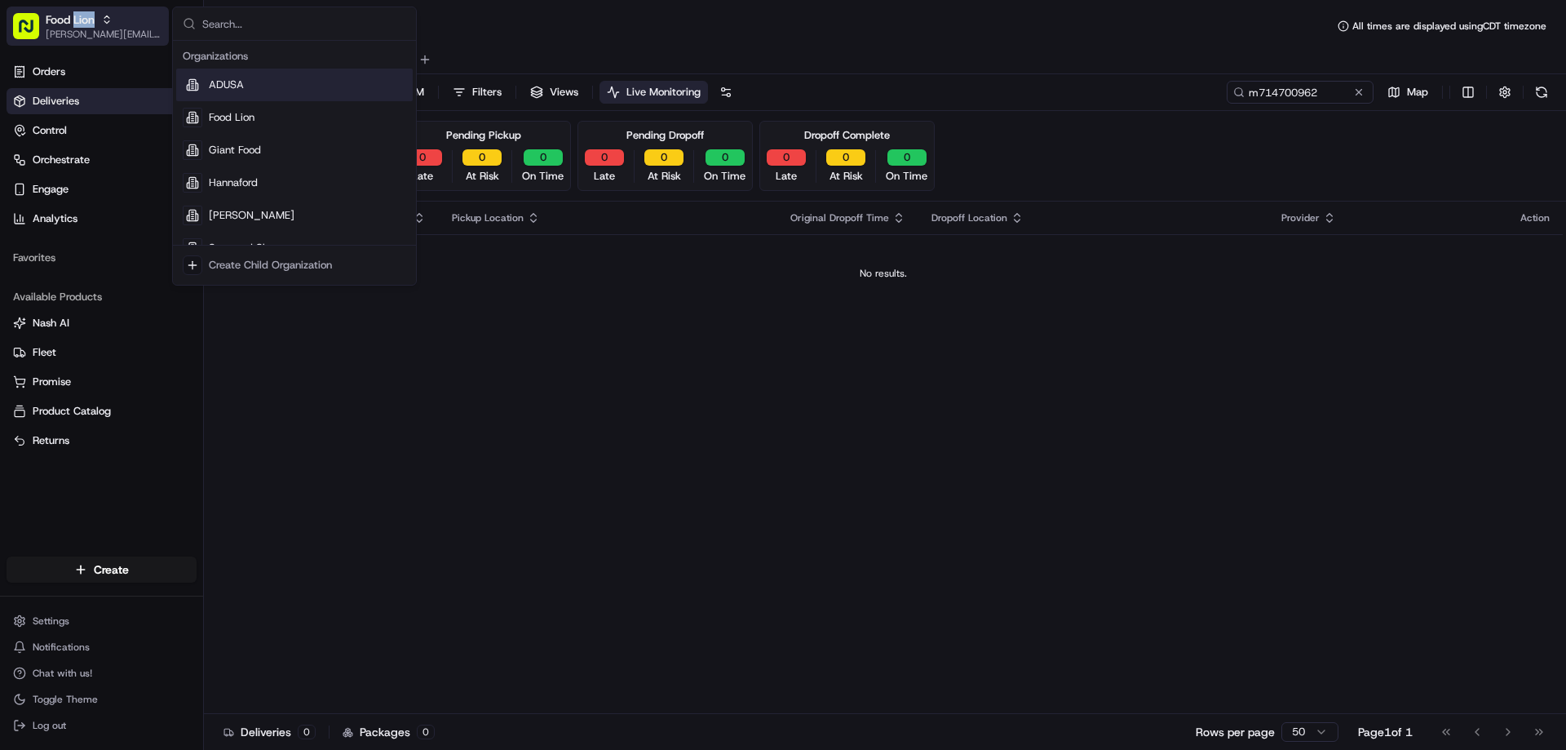
click at [79, 20] on span "Food Lion" at bounding box center [70, 19] width 49 height 16
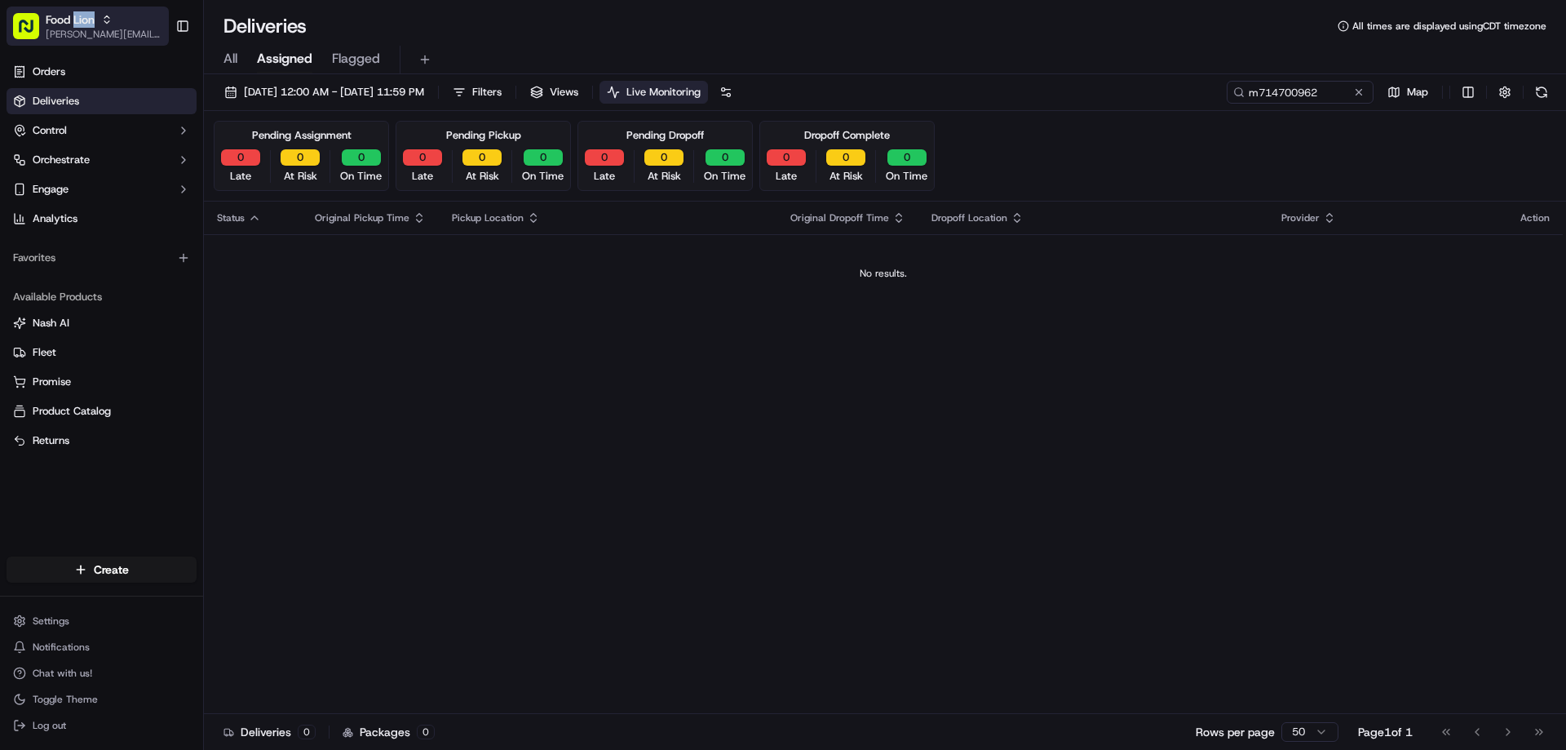
click at [108, 17] on icon "button" at bounding box center [106, 19] width 11 height 11
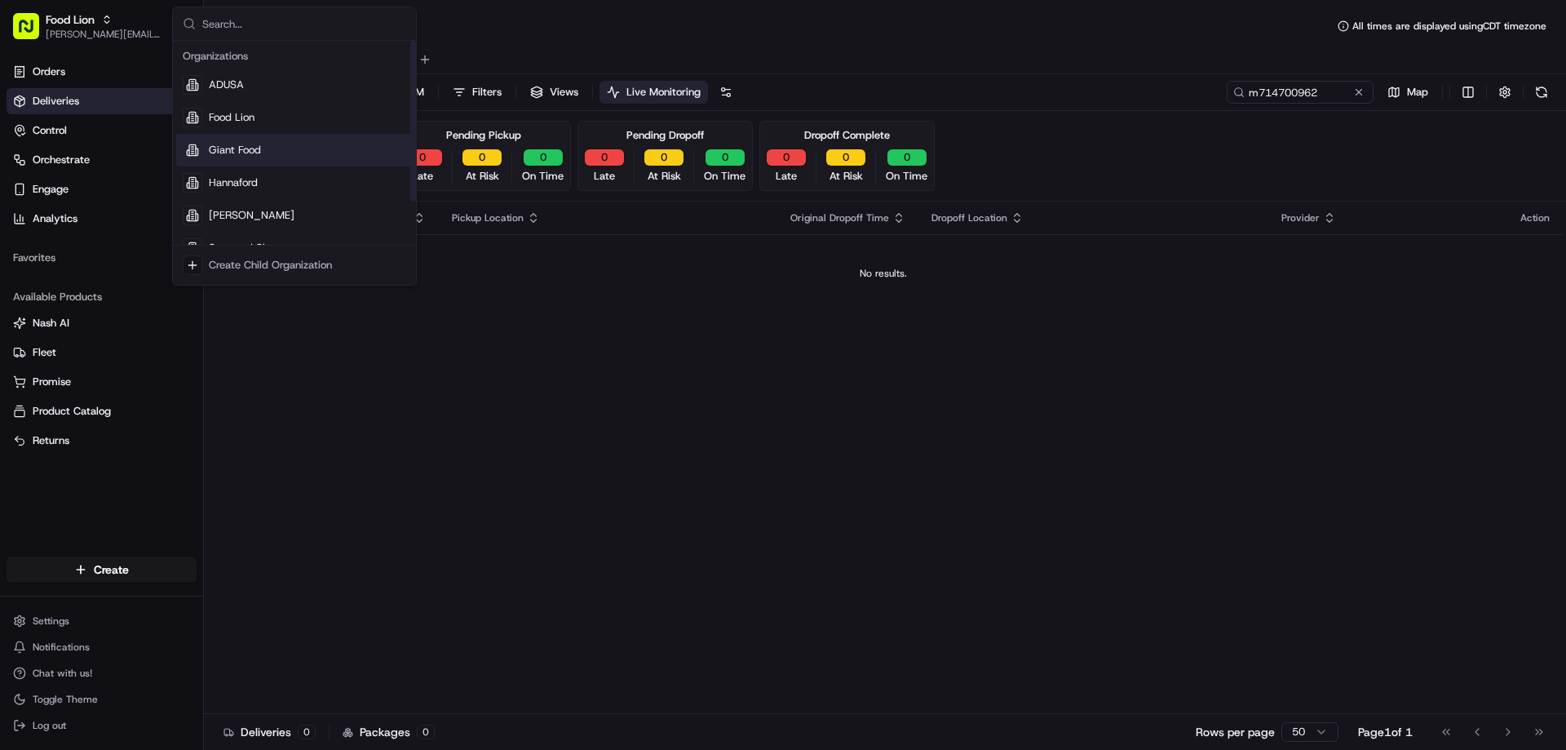
click at [228, 141] on div "Giant Food" at bounding box center [294, 150] width 237 height 33
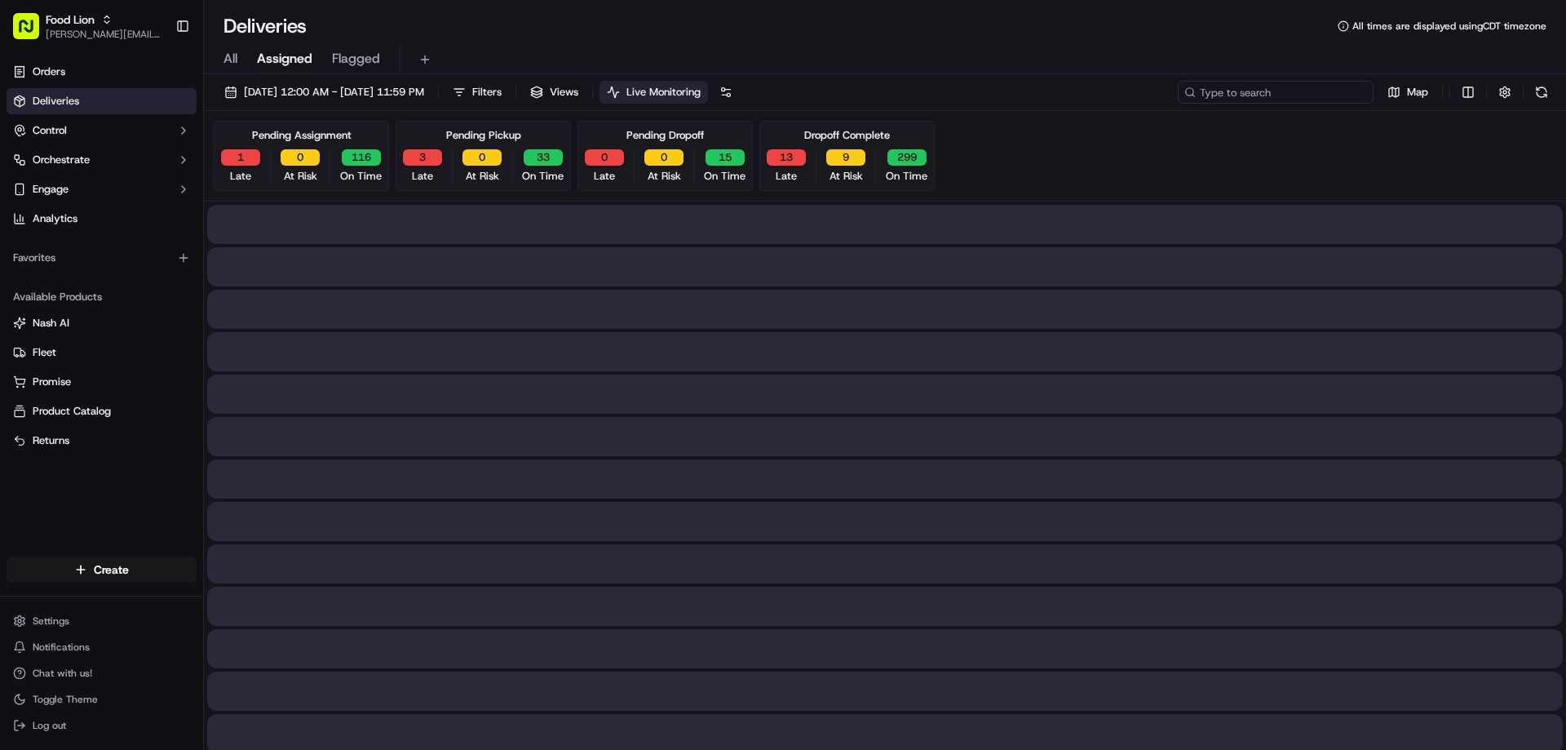
click at [1255, 95] on input at bounding box center [1276, 92] width 196 height 23
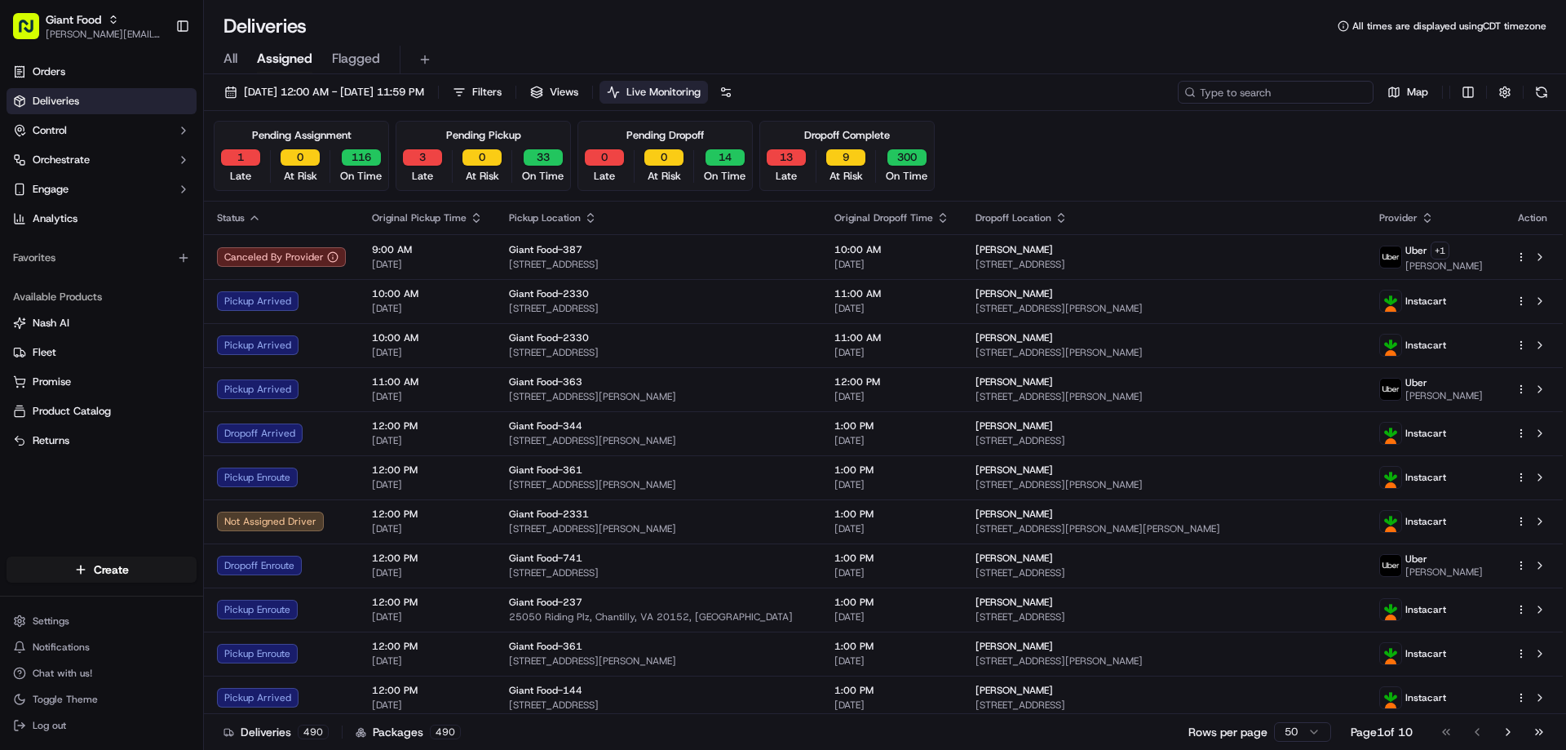
click at [1283, 91] on input at bounding box center [1276, 92] width 196 height 23
paste input "m714700962"
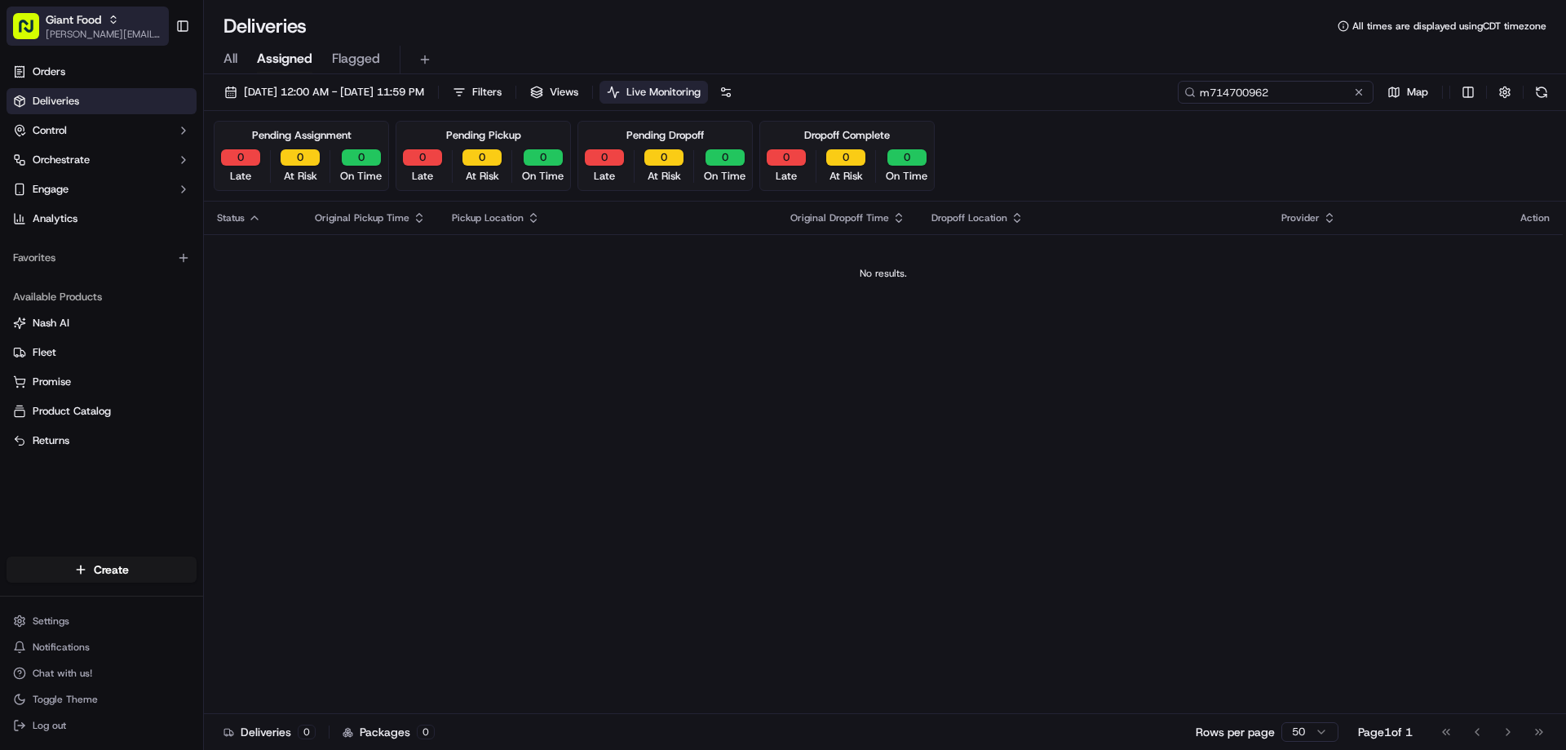
type input "m714700962"
click at [70, 18] on span "Giant Food" at bounding box center [73, 19] width 55 height 16
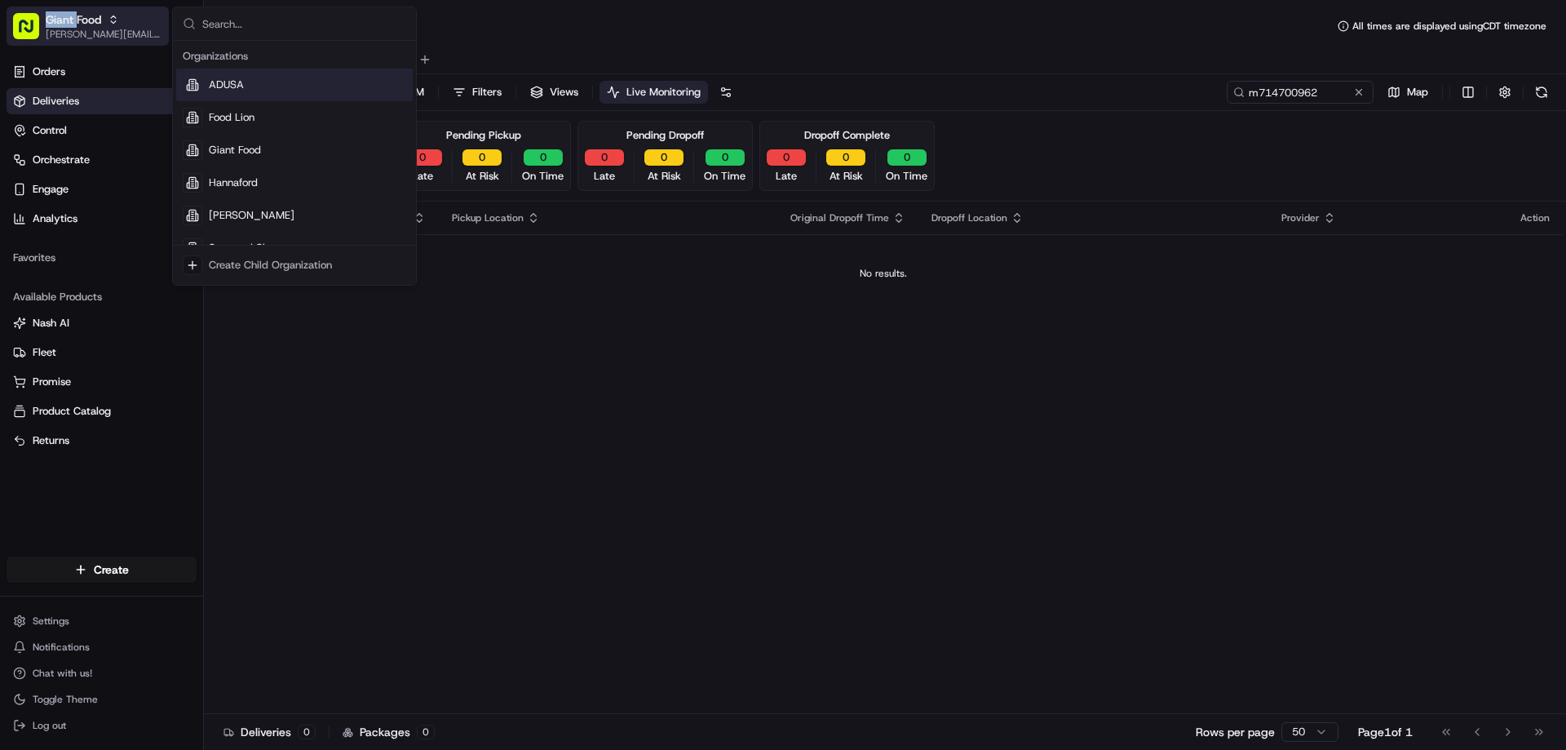
click at [70, 18] on span "Giant Food" at bounding box center [73, 19] width 55 height 16
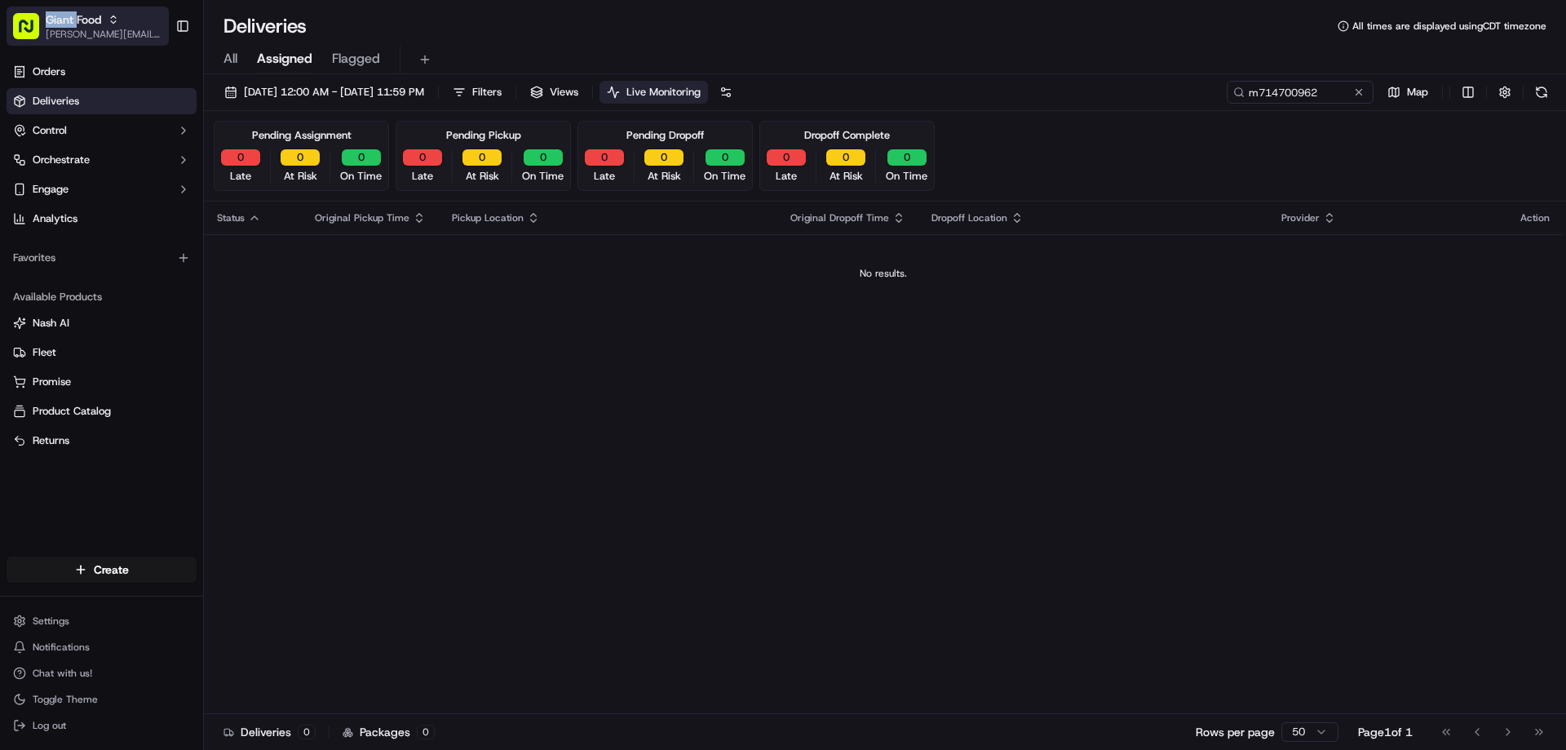
click at [110, 20] on icon "button" at bounding box center [113, 19] width 11 height 11
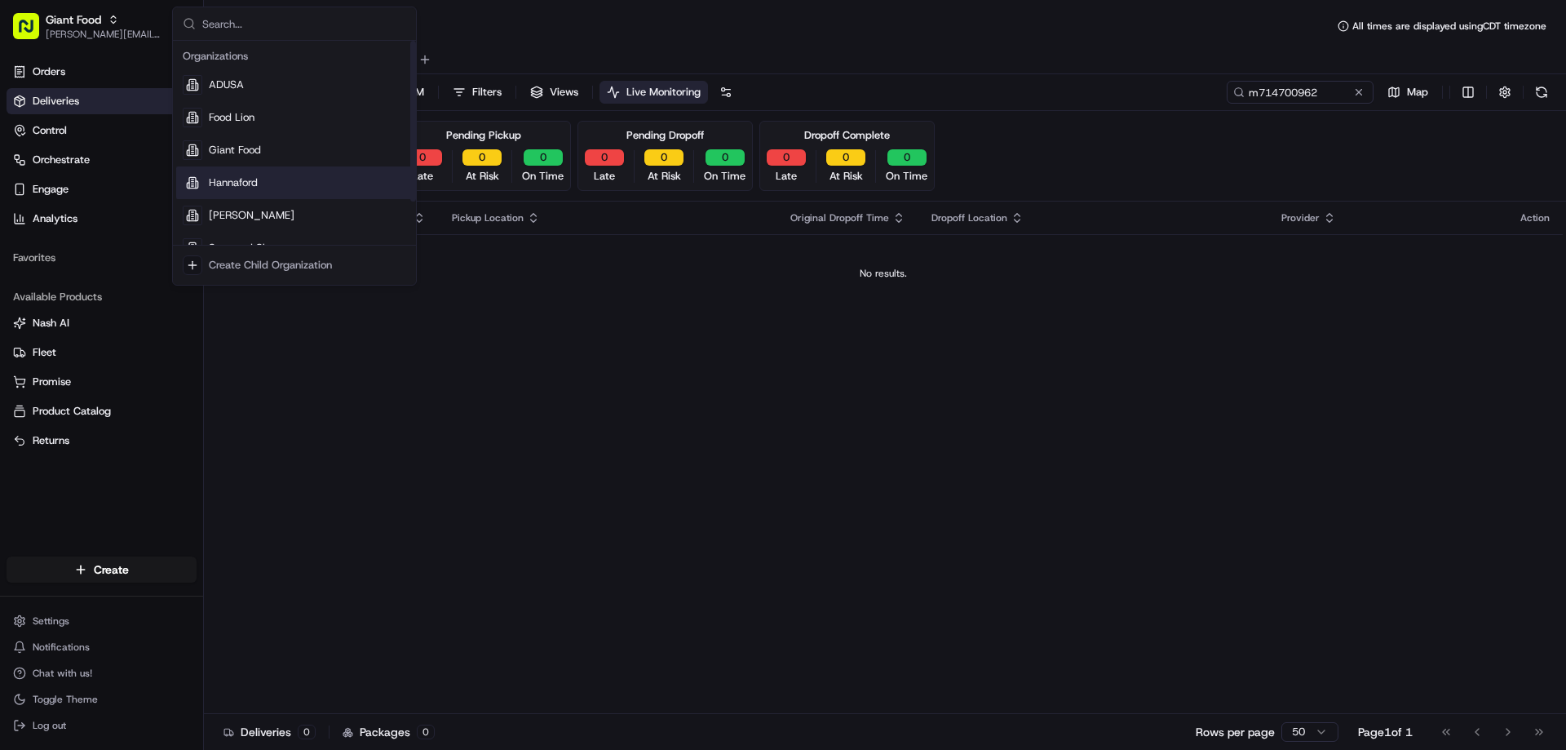
scroll to position [55, 0]
click at [234, 222] on span "The GIANT Company" at bounding box center [260, 225] width 103 height 15
click at [234, 221] on span "The GIANT Company" at bounding box center [260, 225] width 103 height 15
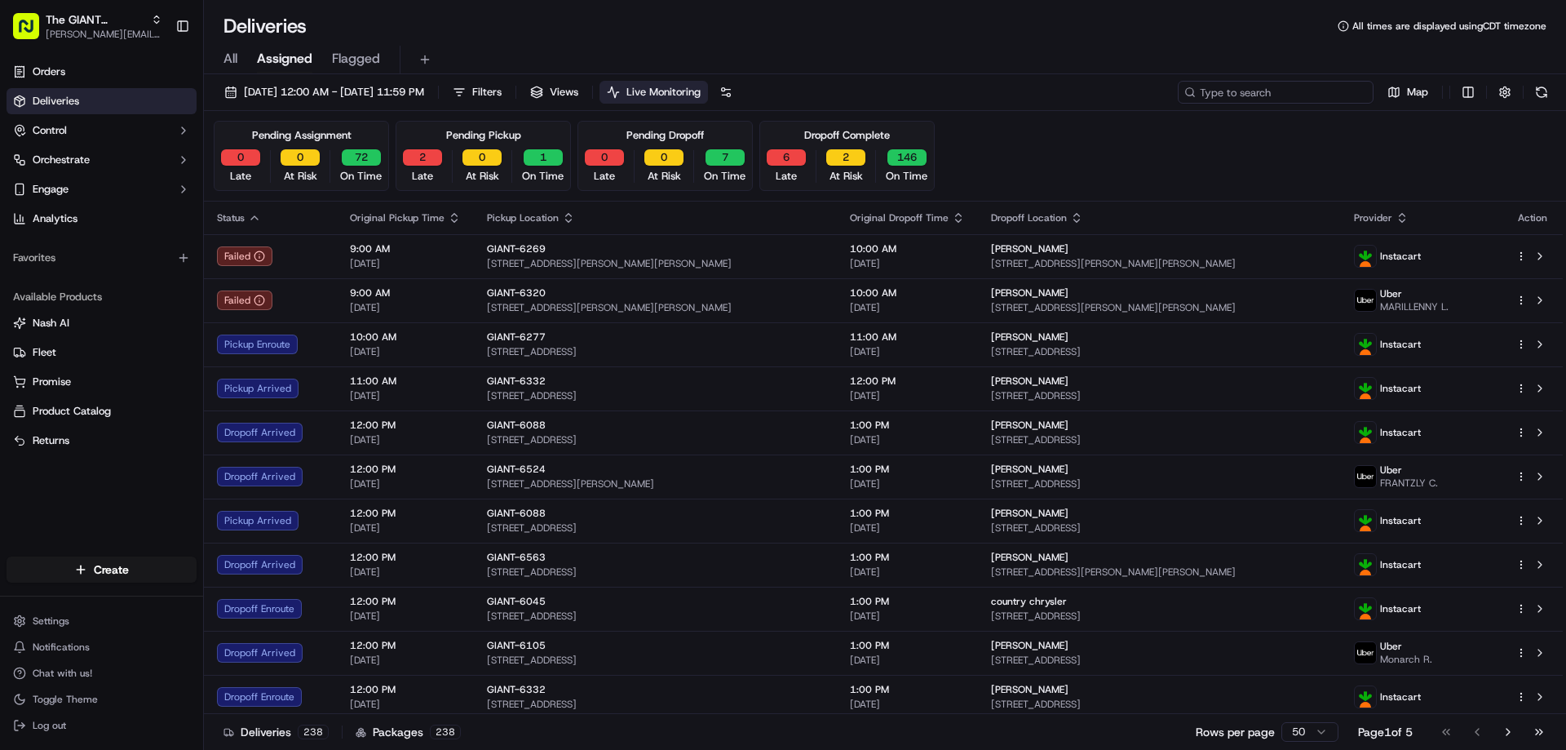
click at [1276, 94] on input at bounding box center [1276, 92] width 196 height 23
paste input "m714700962"
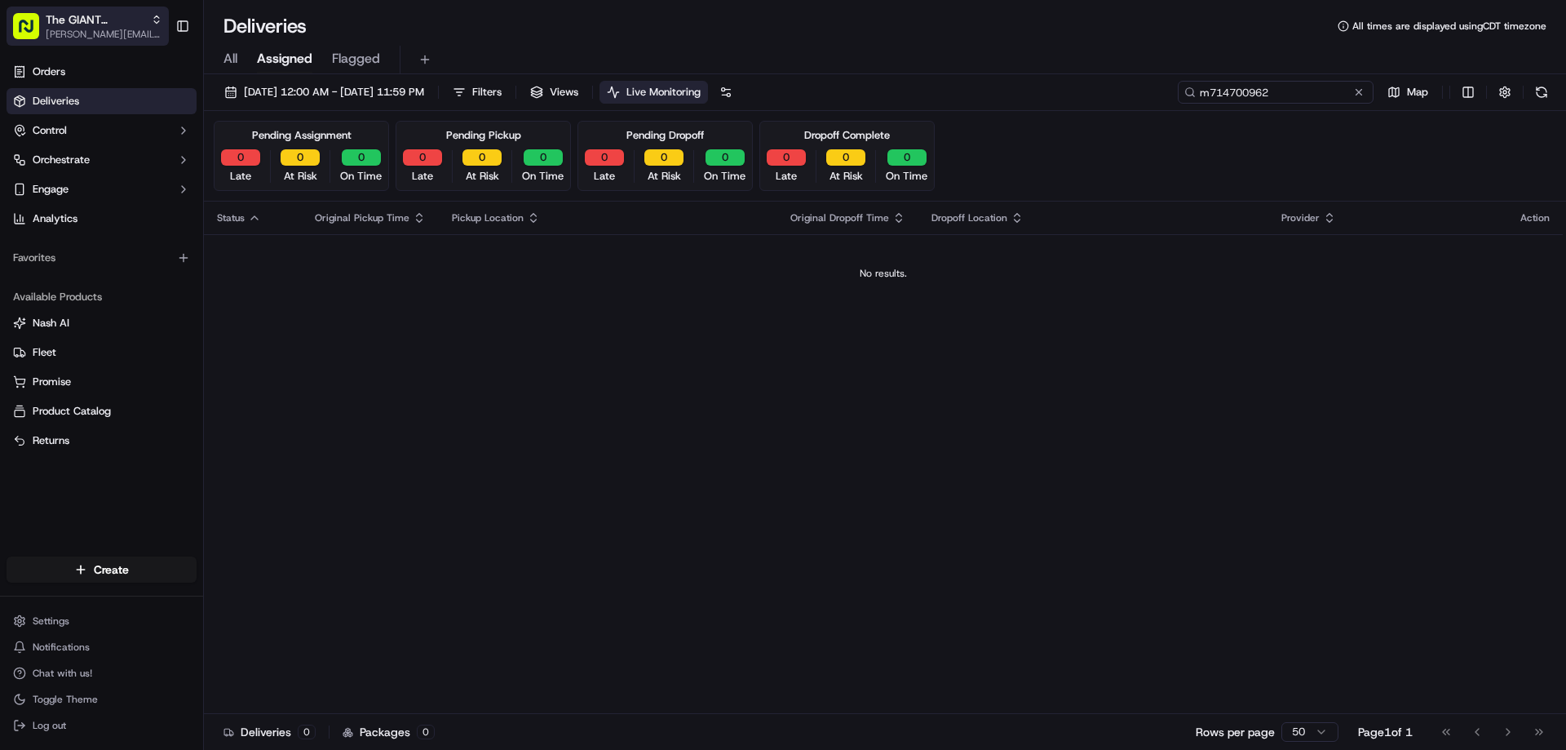
type input "m714700962"
click at [154, 19] on icon "button" at bounding box center [156, 19] width 11 height 11
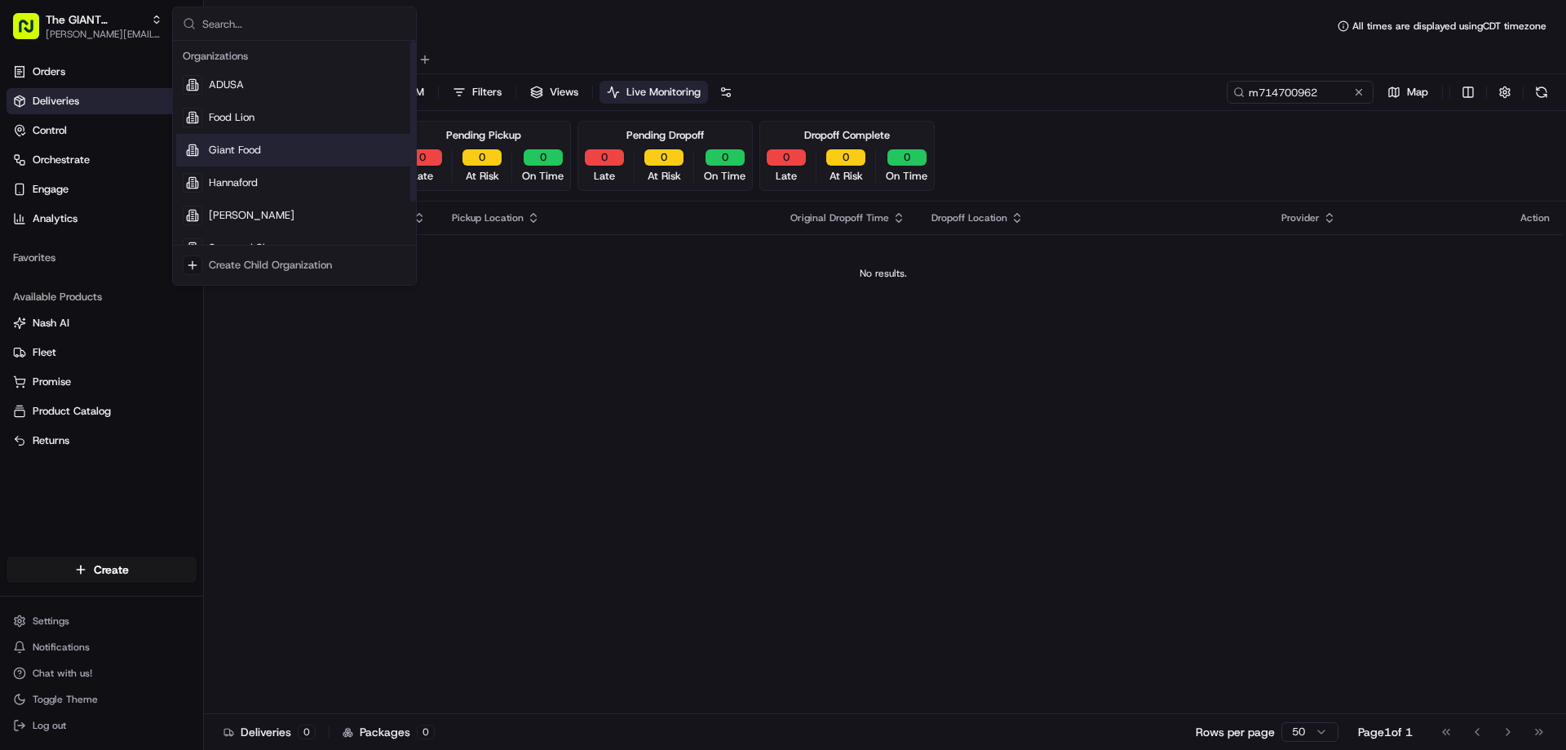
click at [219, 148] on span "Giant Food" at bounding box center [235, 150] width 52 height 15
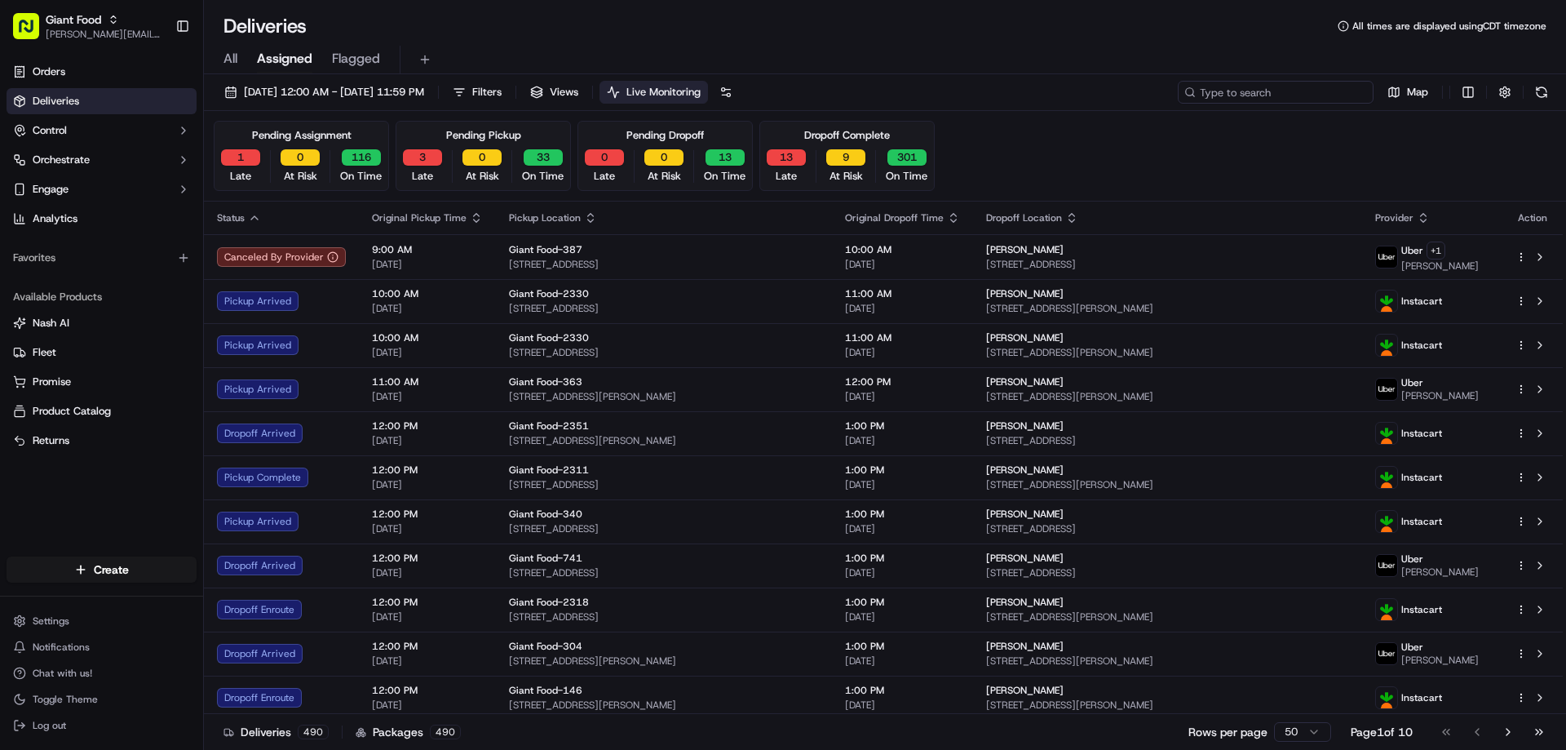
click at [1286, 92] on input at bounding box center [1276, 92] width 196 height 23
paste input "m714700962"
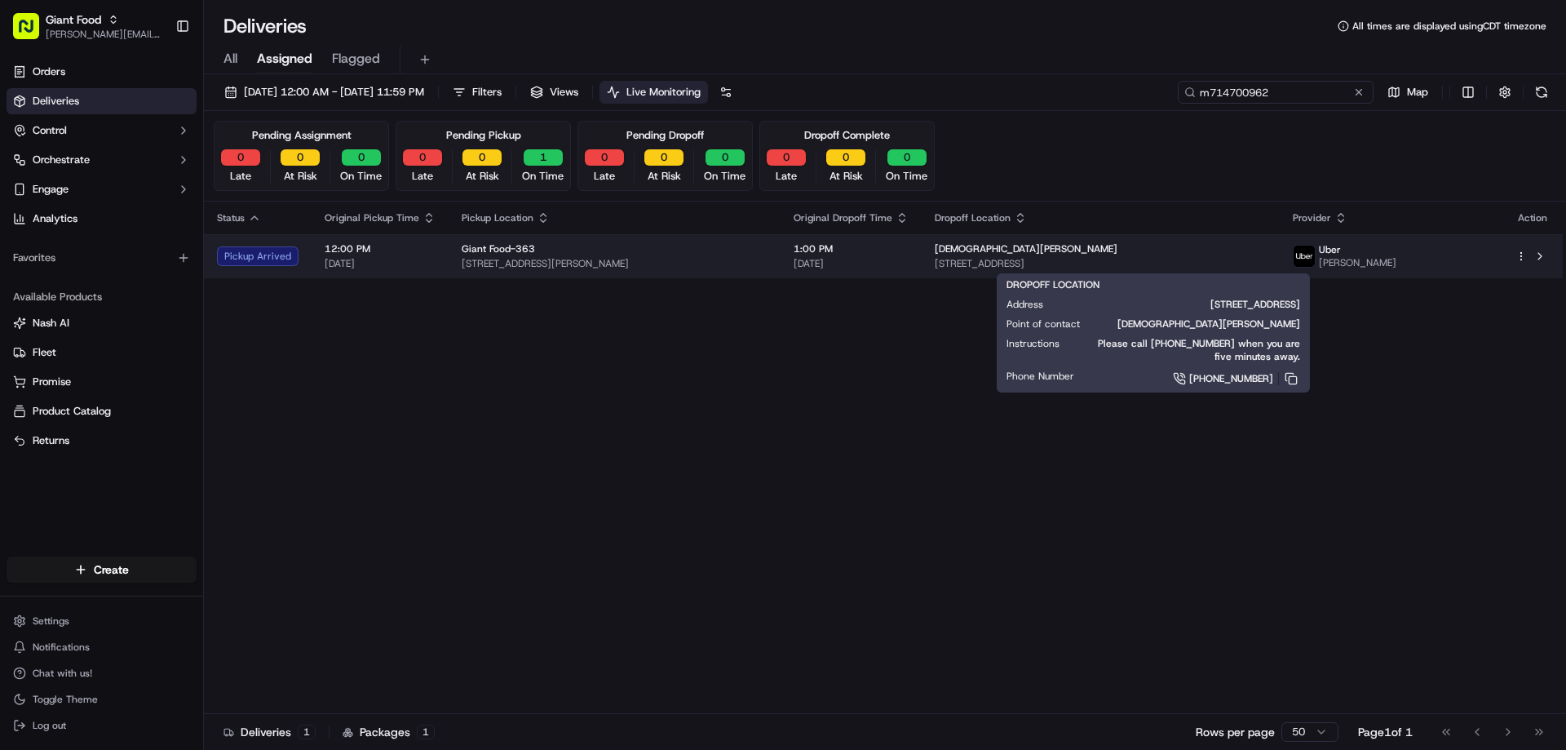
type input "m714700962"
click at [1015, 262] on span "[STREET_ADDRESS]" at bounding box center [1101, 263] width 332 height 13
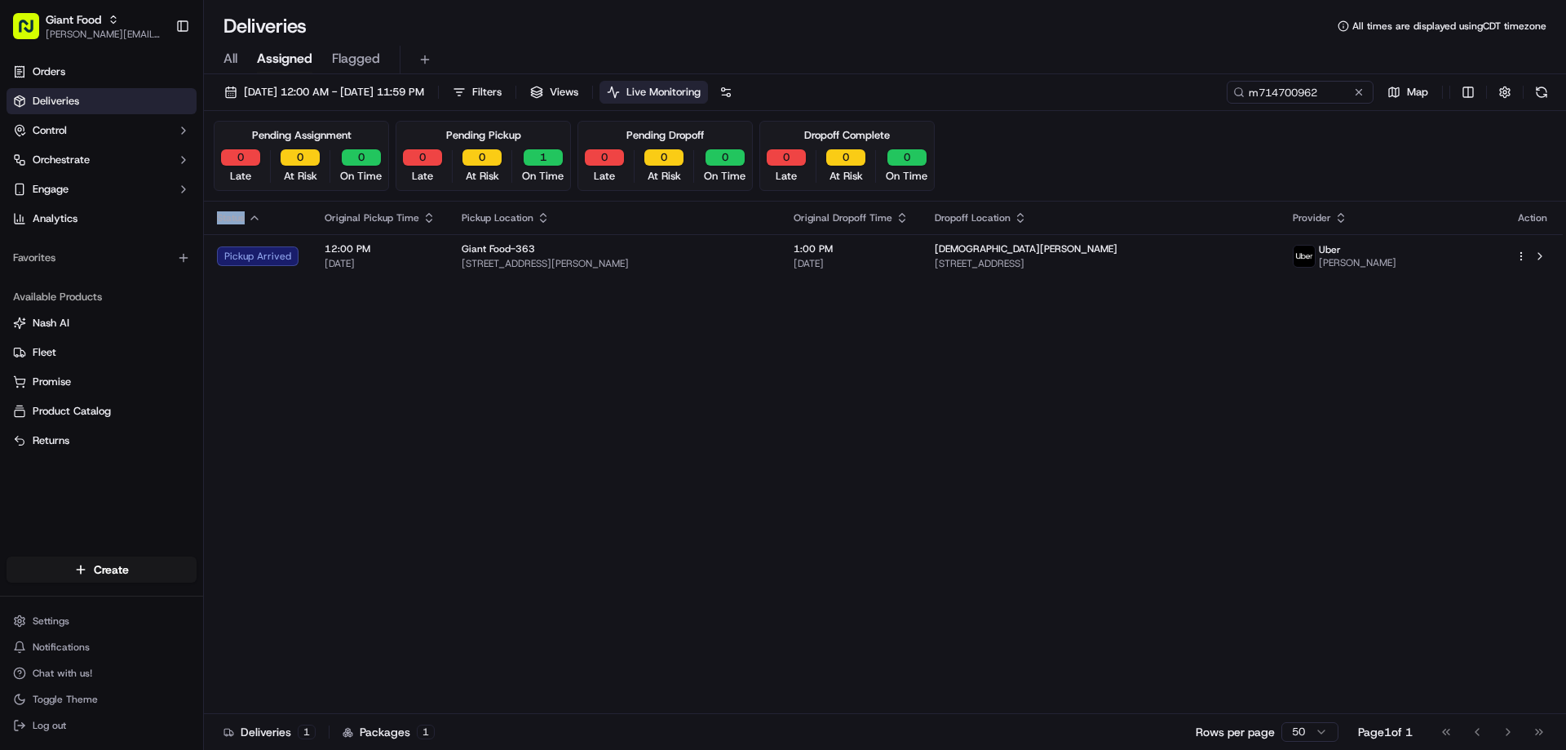
click at [773, 497] on div "Status Original Pickup Time Pickup Location Original Dropoff Time Dropoff Locat…" at bounding box center [883, 458] width 1359 height 512
click at [945, 482] on div "Status Original Pickup Time Pickup Location Original Dropoff Time Dropoff Locat…" at bounding box center [883, 458] width 1359 height 512
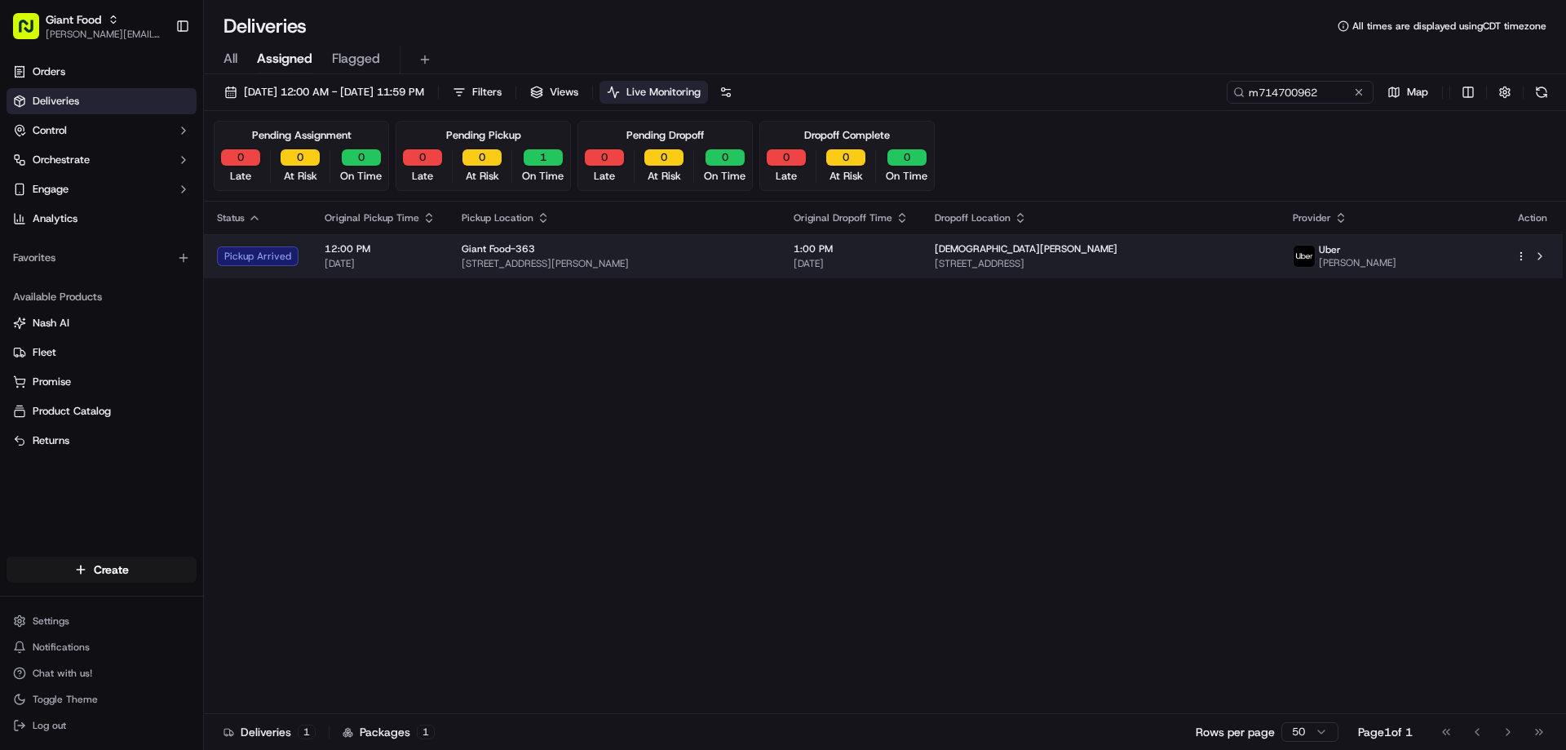
click at [1522, 257] on html "Giant Food [PERSON_NAME][EMAIL_ADDRESS][PERSON_NAME][DOMAIN_NAME] Toggle Sideba…" at bounding box center [783, 375] width 1566 height 750
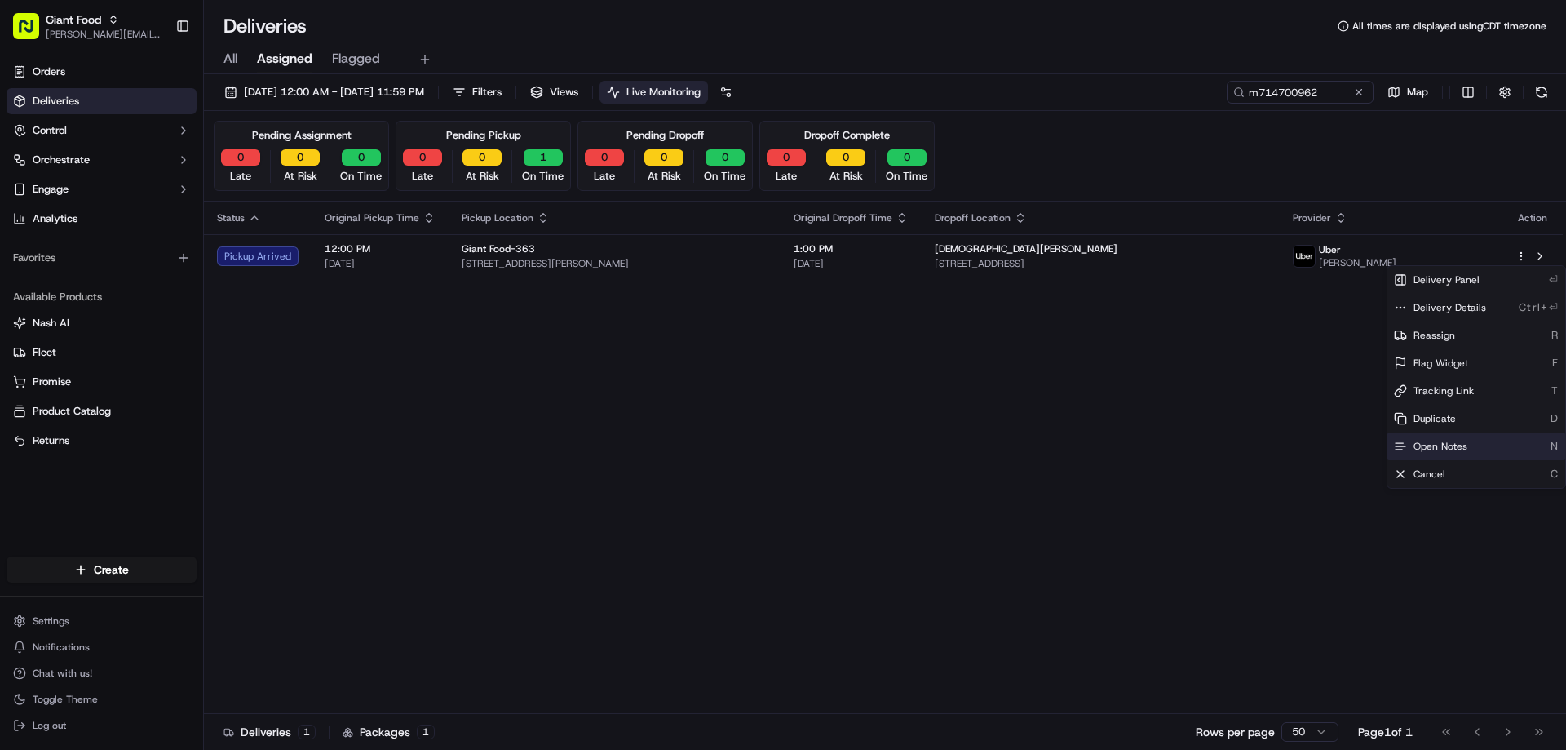
click at [1446, 446] on span "Open Notes" at bounding box center [1441, 446] width 54 height 13
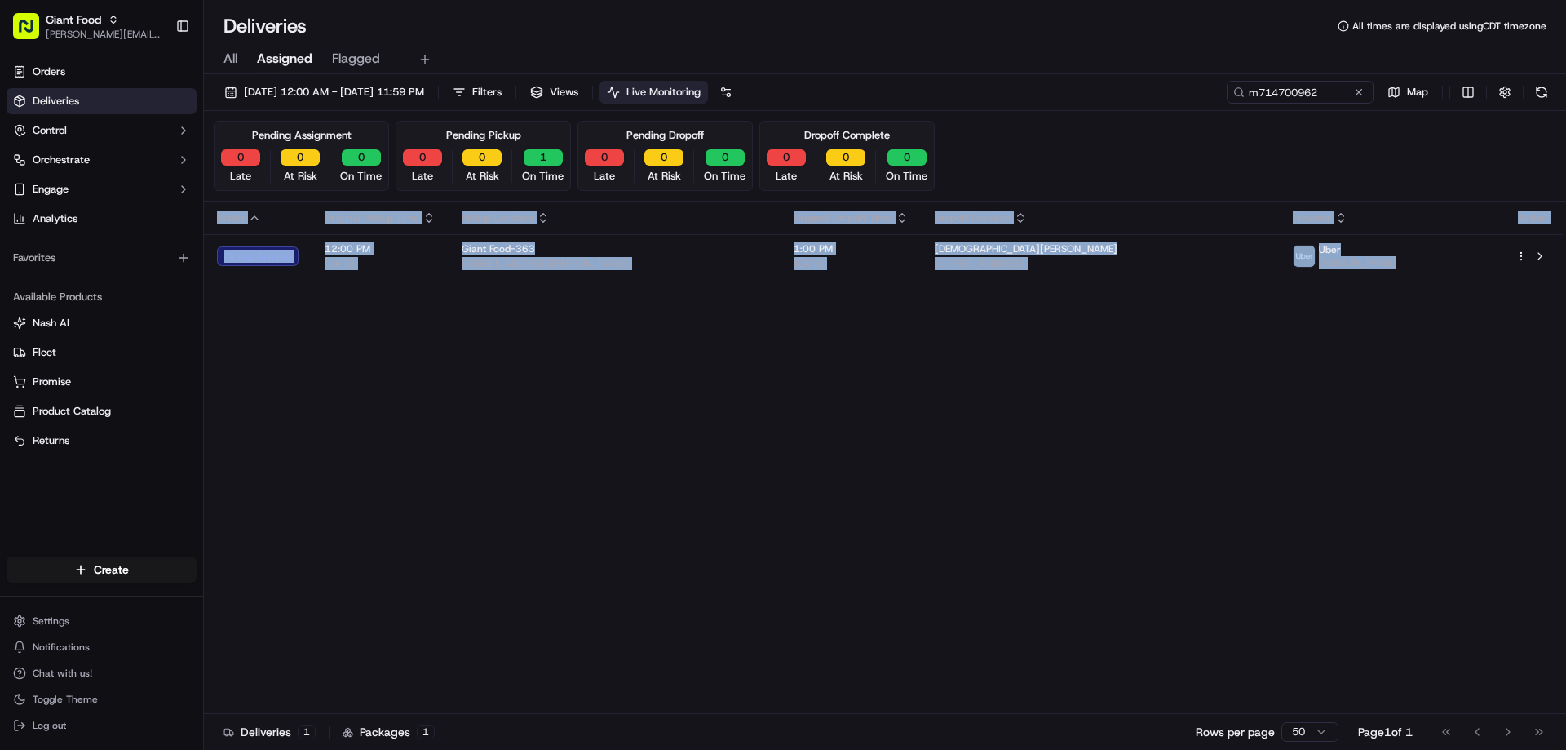
click at [1394, 395] on div "Status Original Pickup Time Pickup Location Original Dropoff Time Dropoff Locat…" at bounding box center [883, 458] width 1359 height 512
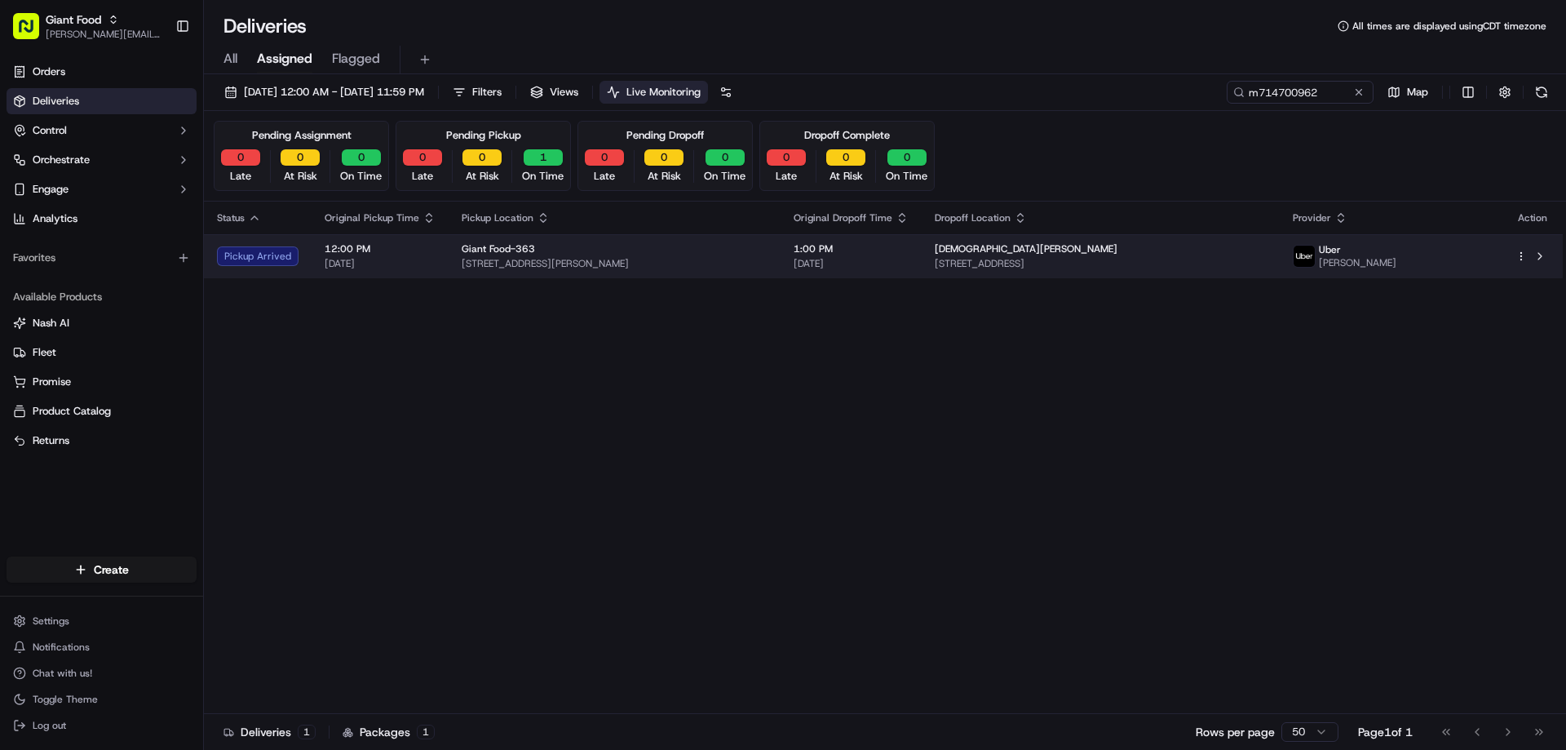
click at [1520, 253] on html "Giant Food [PERSON_NAME][EMAIL_ADDRESS][PERSON_NAME][DOMAIN_NAME] Toggle Sideba…" at bounding box center [783, 375] width 1566 height 750
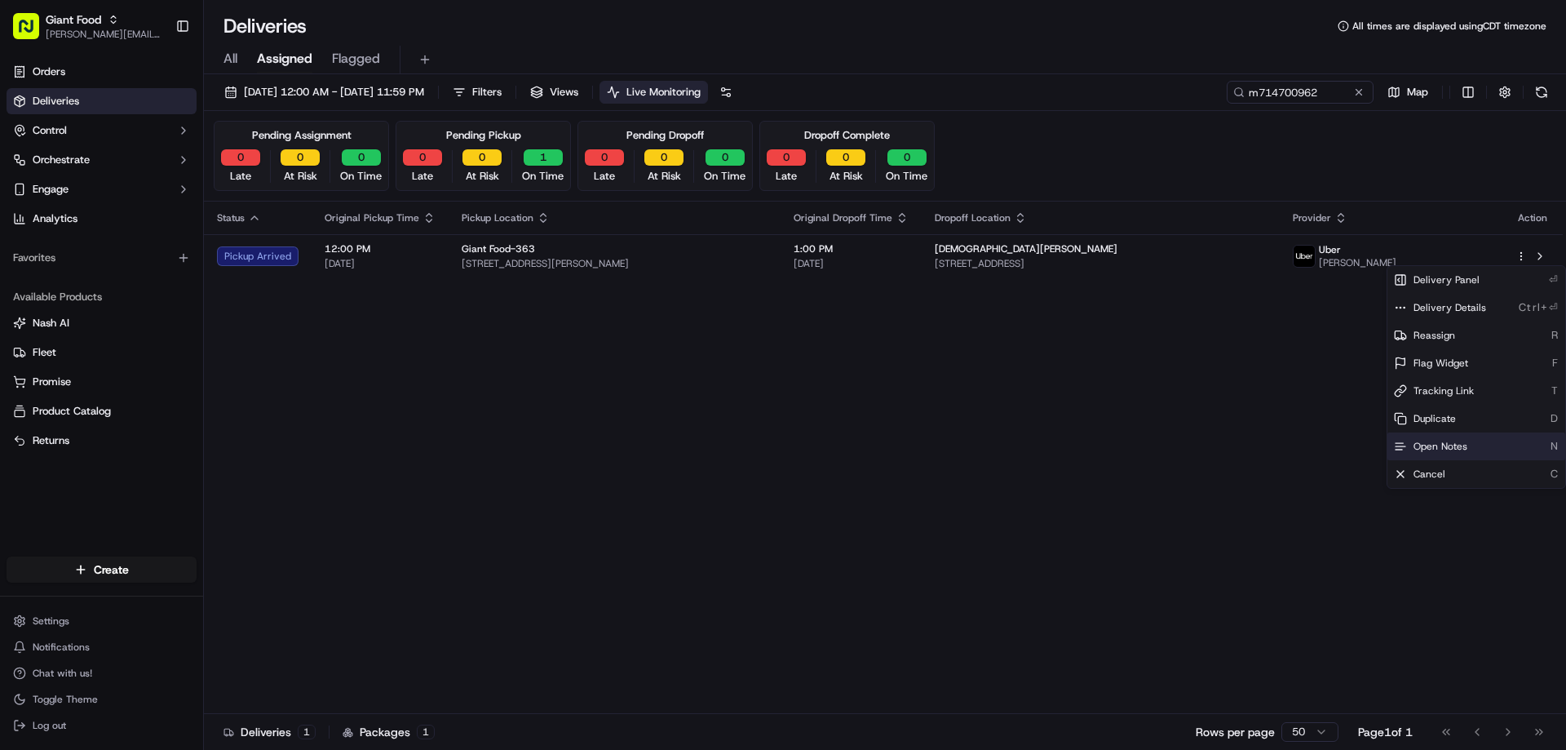
click at [1429, 447] on span "Open Notes" at bounding box center [1441, 446] width 54 height 13
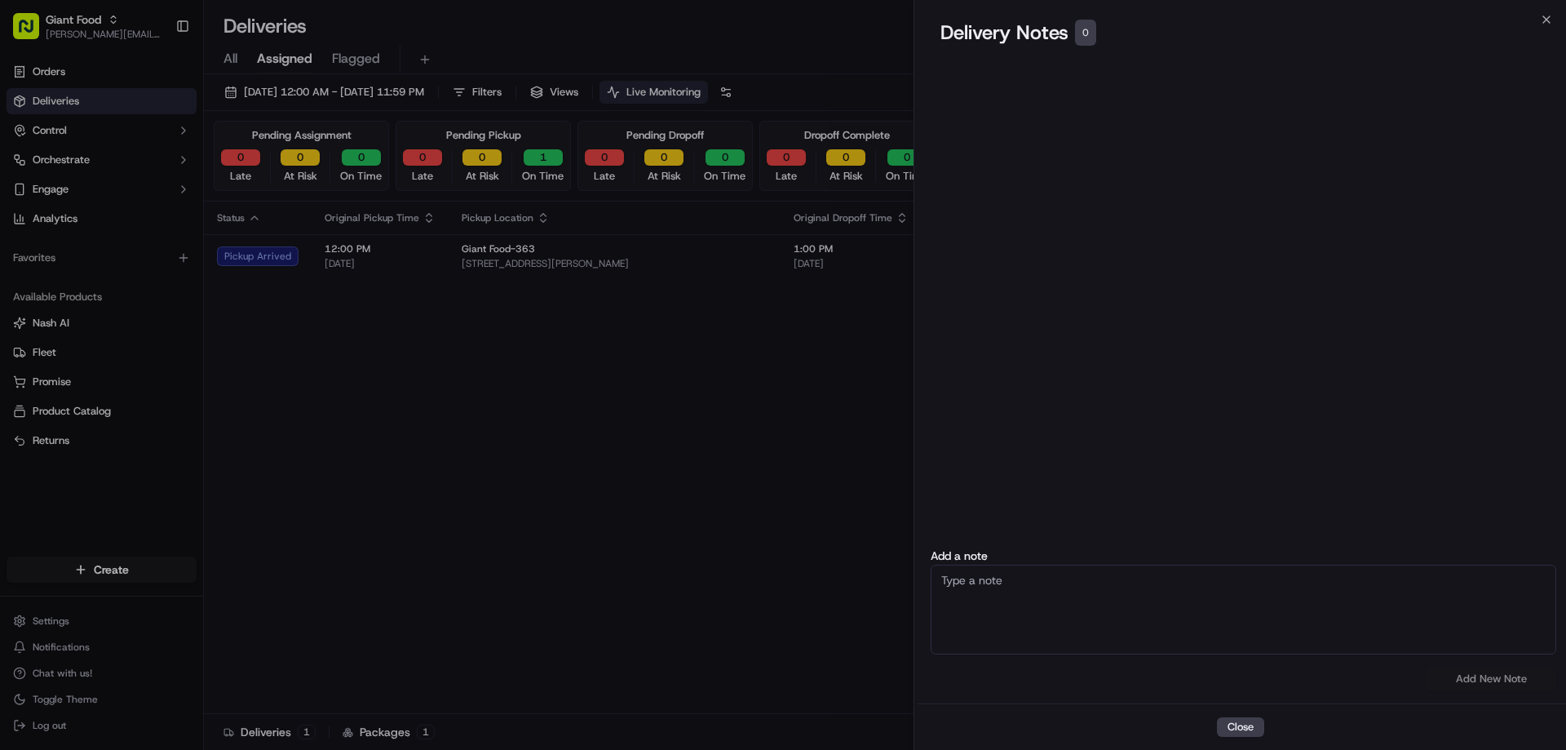
click at [971, 594] on textarea at bounding box center [1244, 610] width 626 height 90
type textarea "Store called to inform that the Dvr bring back the items since according to him…"
click at [1495, 681] on button "Add New Note" at bounding box center [1491, 678] width 131 height 23
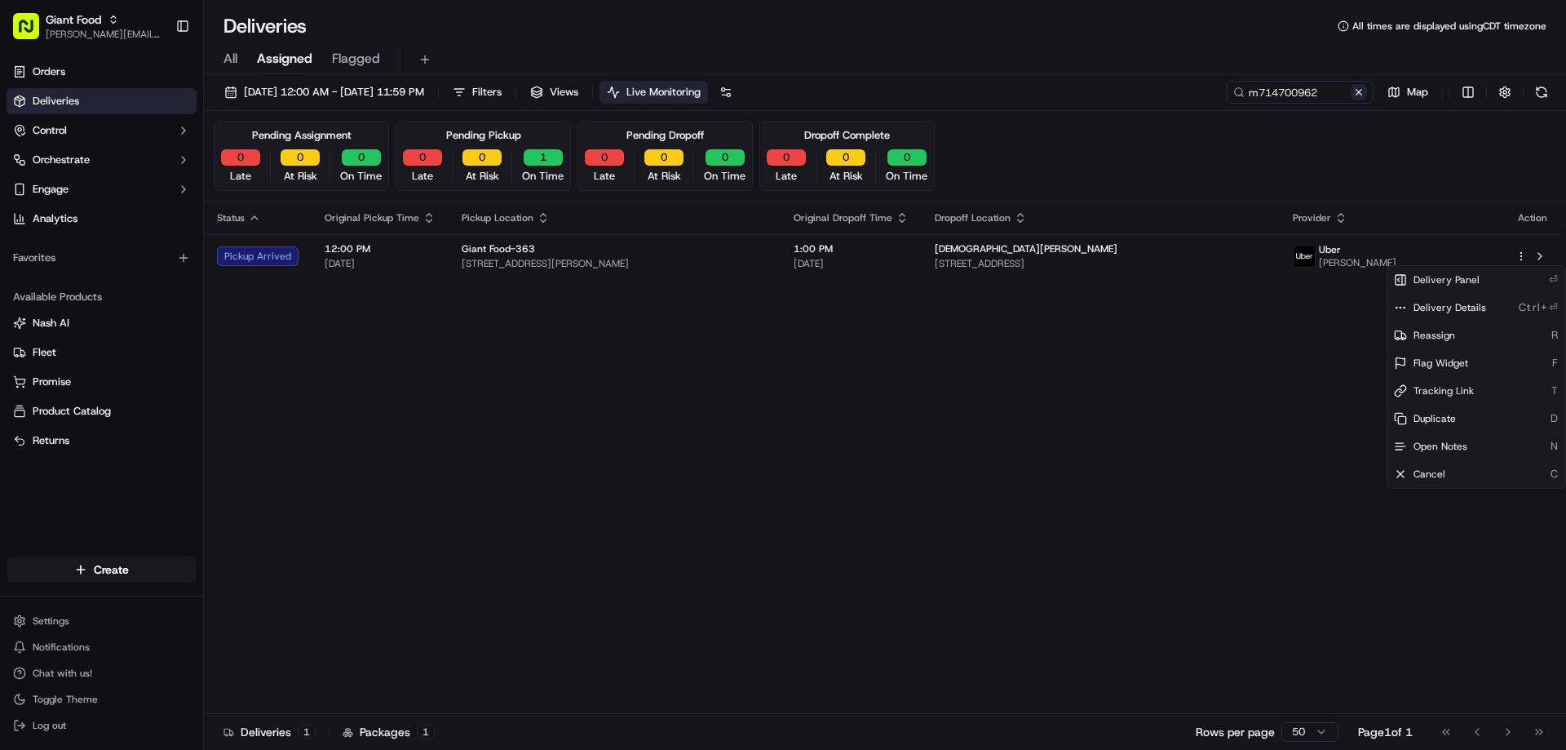
click at [1357, 90] on button at bounding box center [1359, 92] width 16 height 16
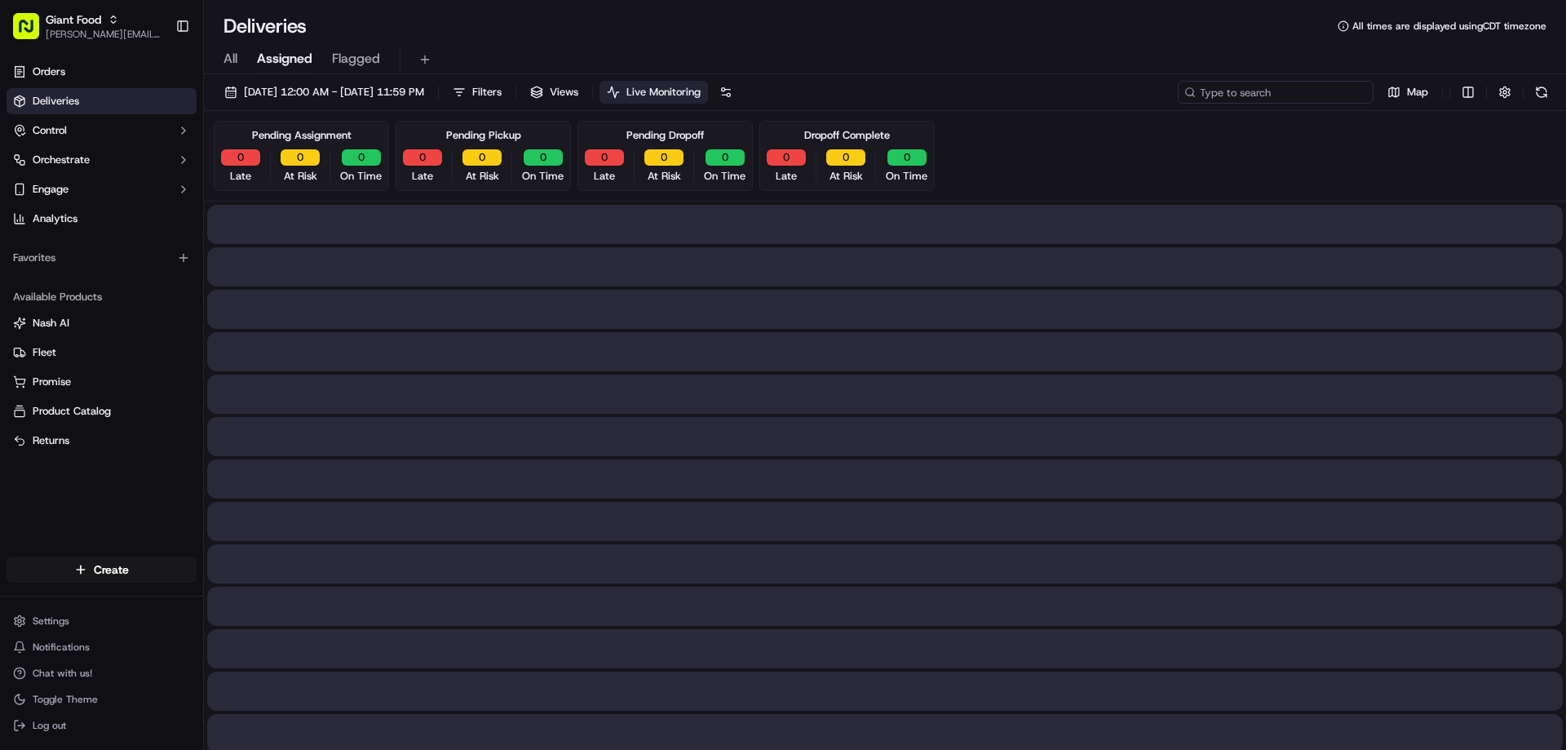
click at [1296, 95] on input at bounding box center [1276, 92] width 196 height 23
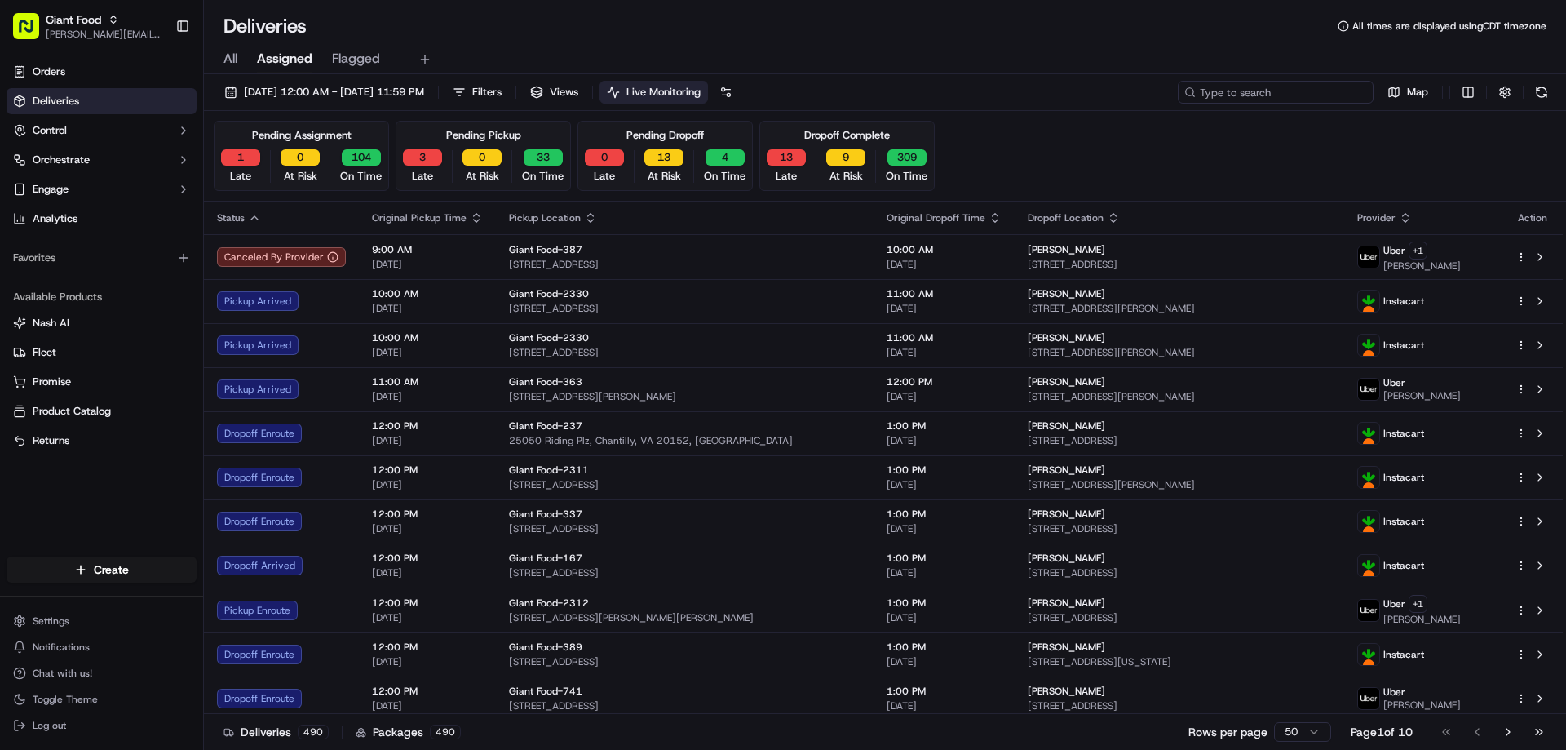
paste input "m715757620"
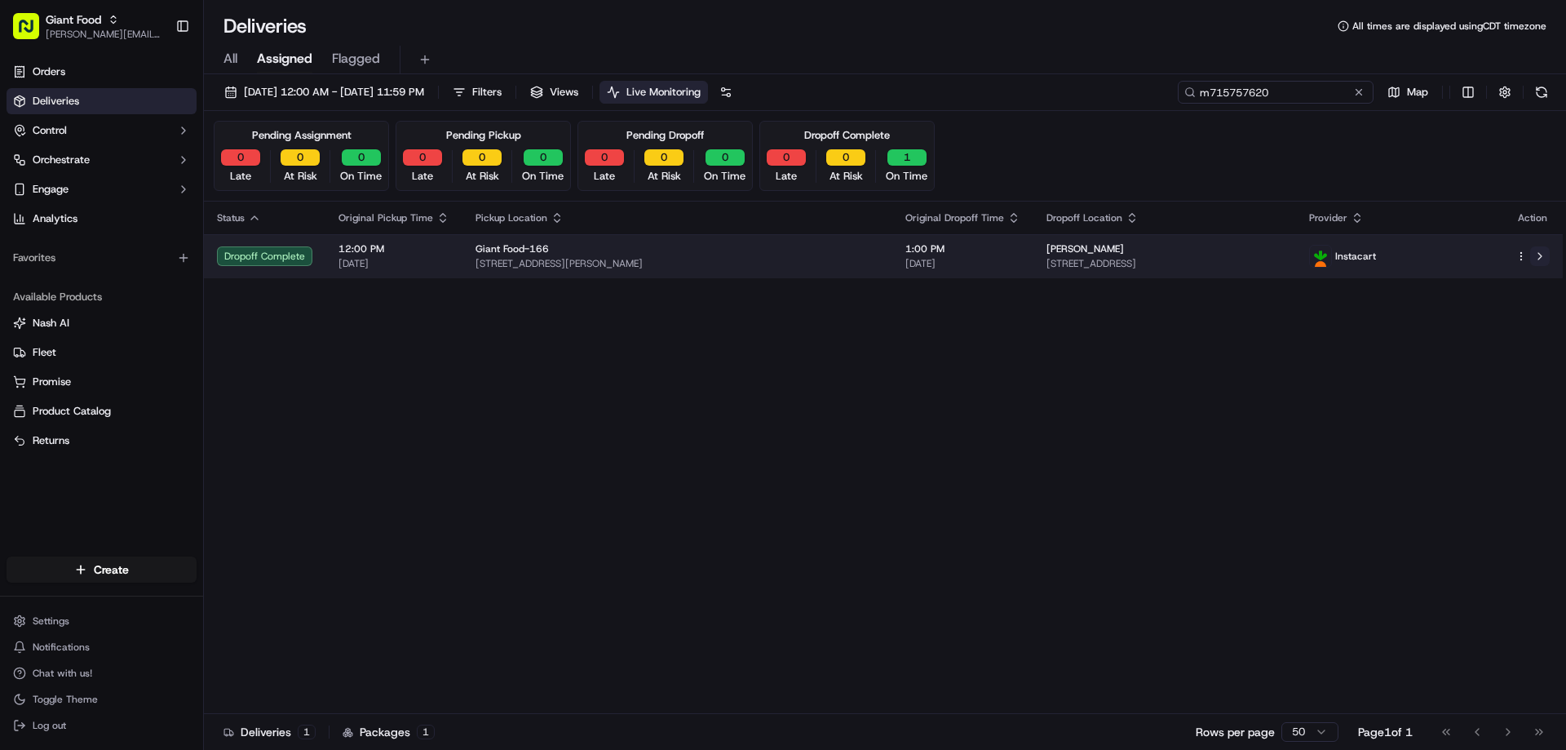
type input "m715757620"
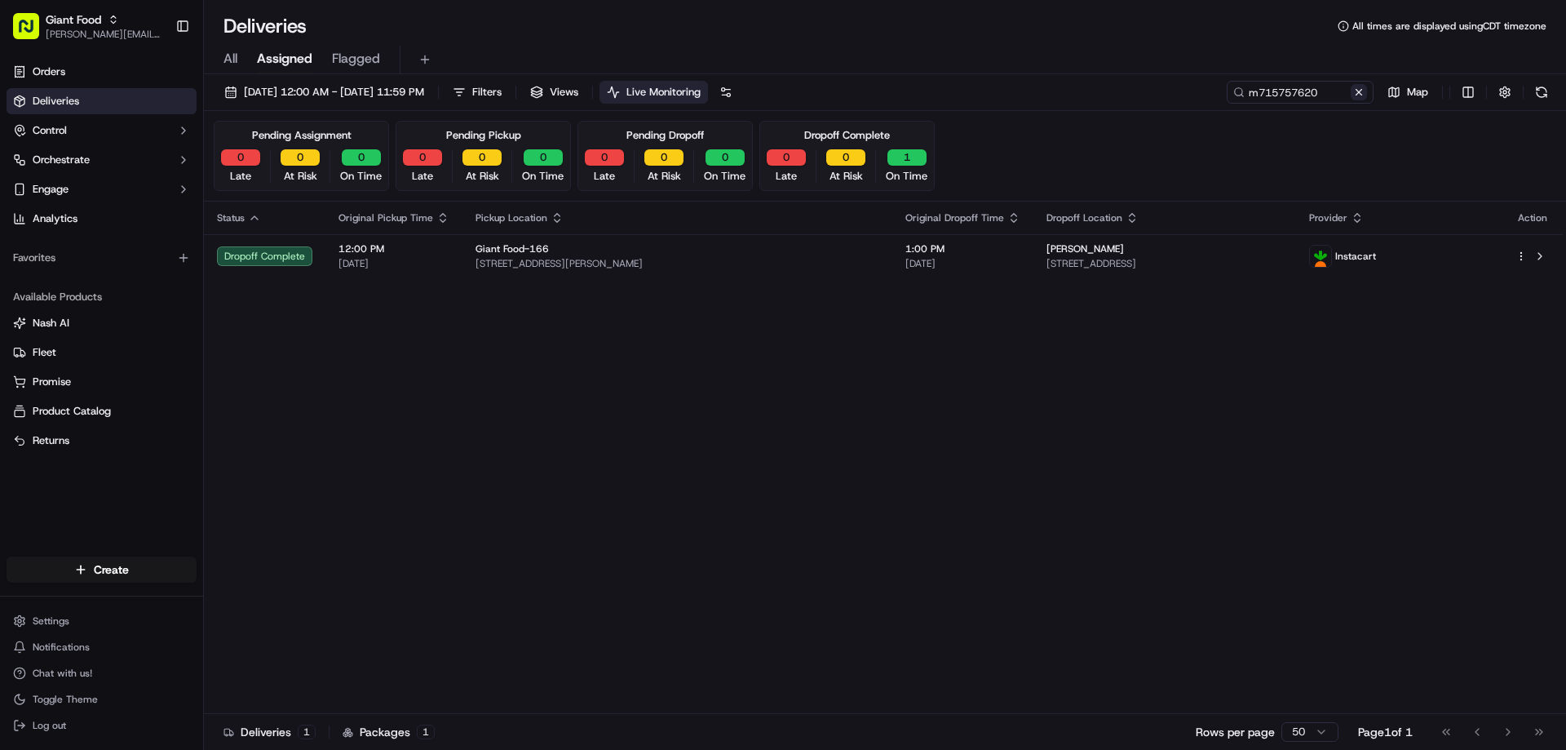
click at [1359, 92] on button at bounding box center [1359, 92] width 16 height 16
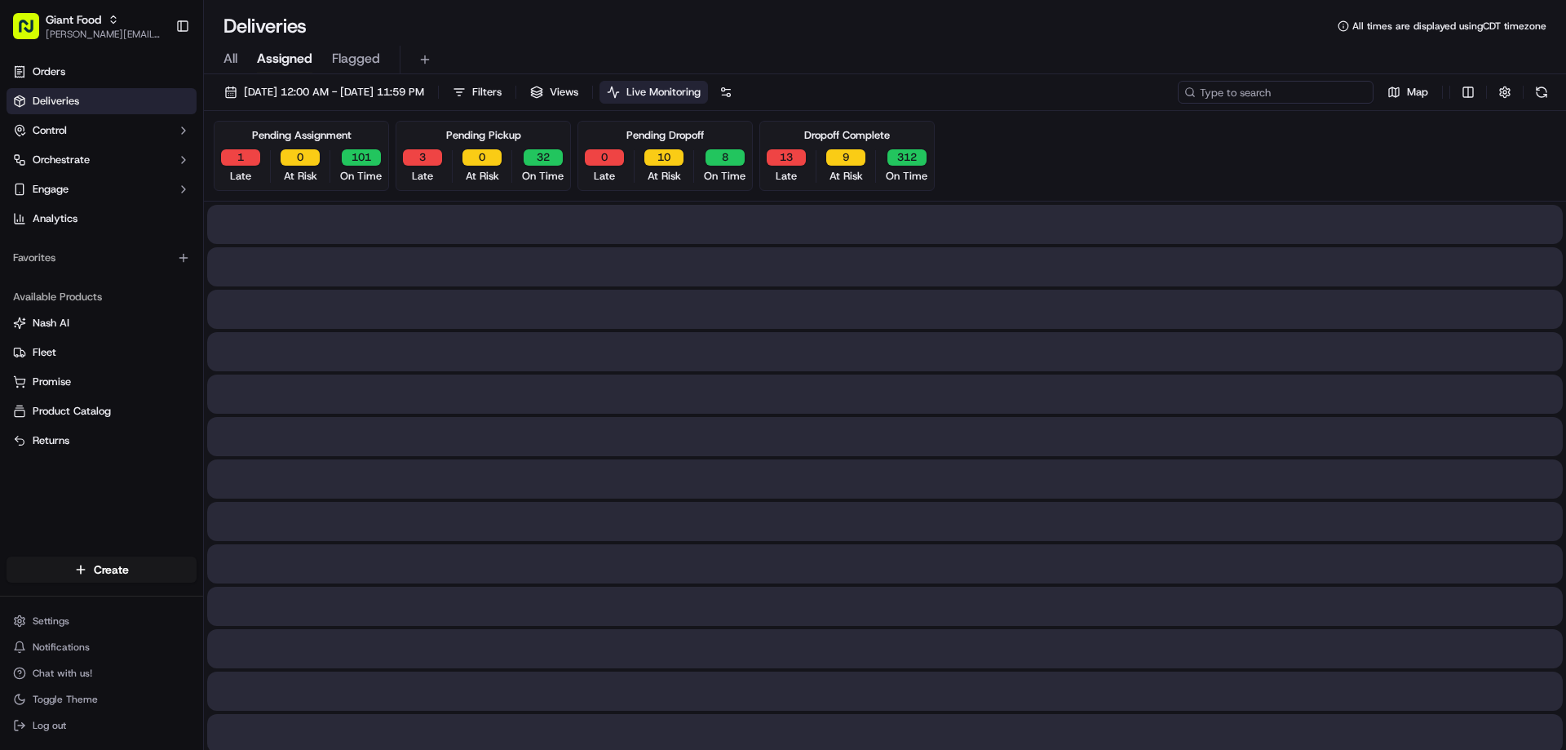
click at [1311, 92] on input at bounding box center [1276, 92] width 196 height 23
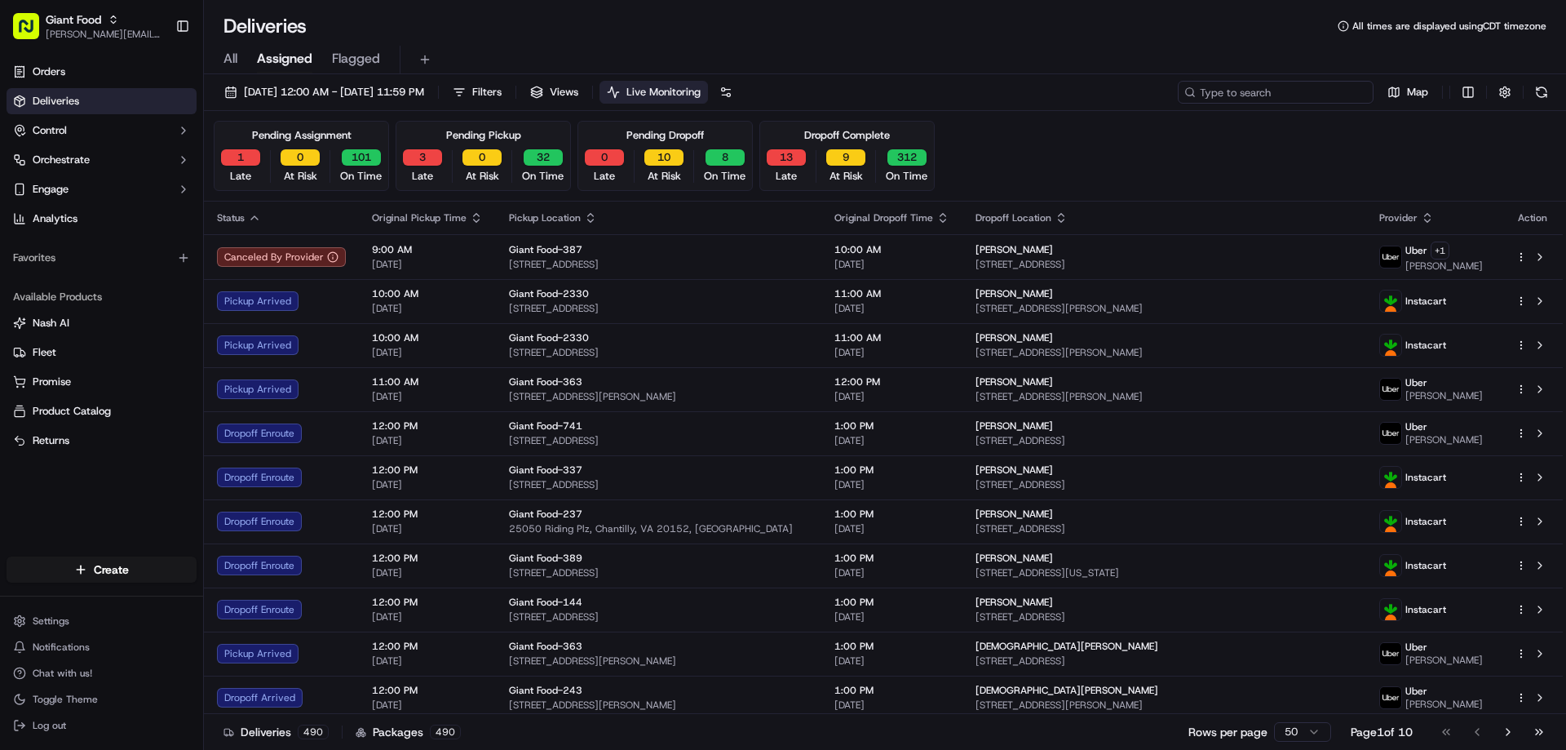
paste input "m714769890"
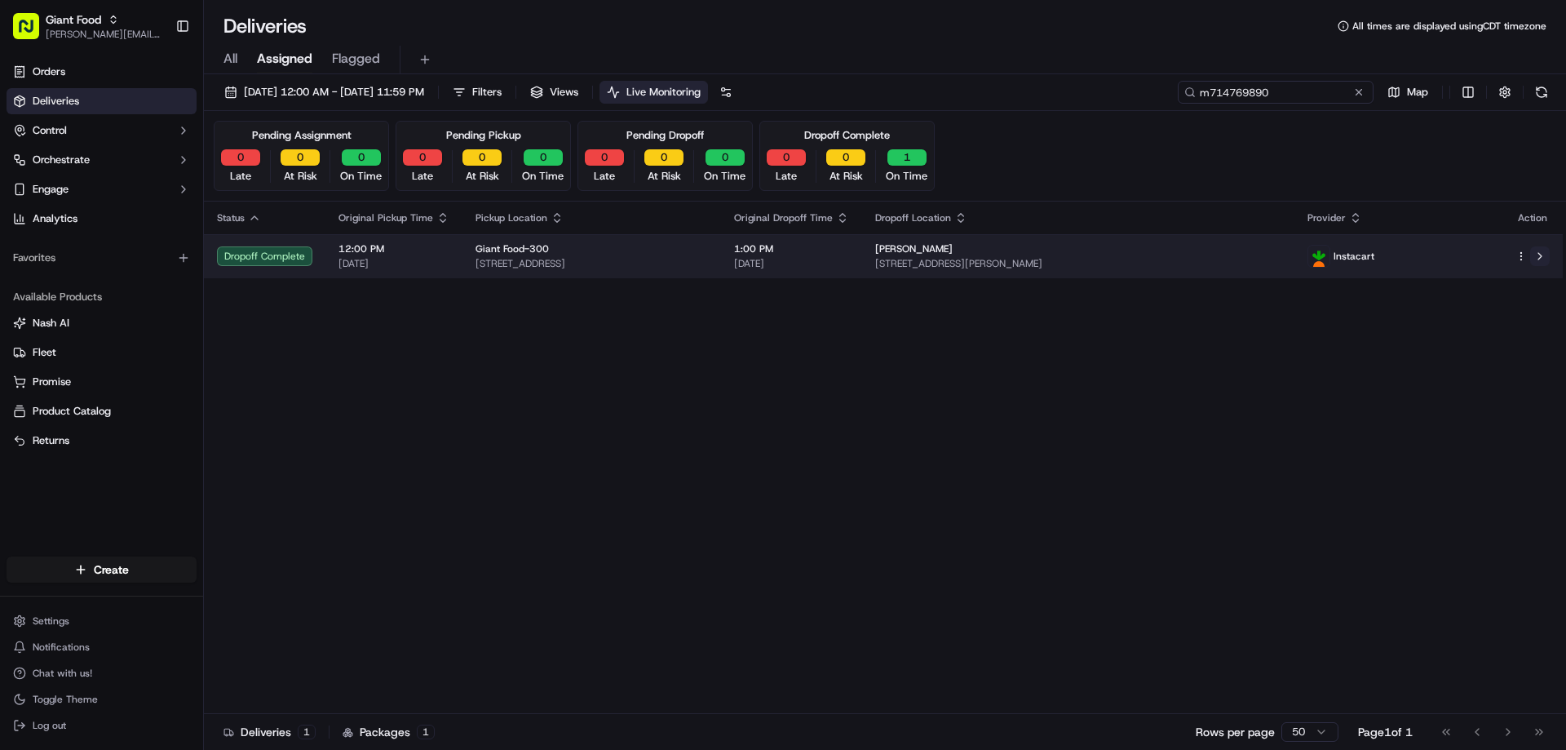
type input "m714769890"
